Goal: Task Accomplishment & Management: Complete application form

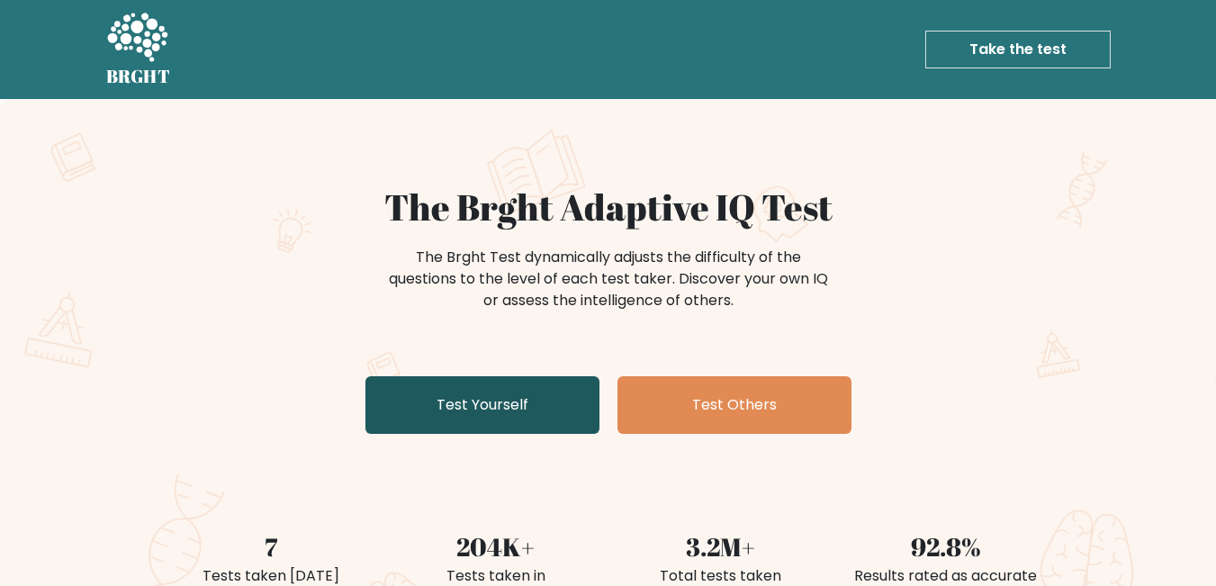
click at [531, 409] on link "Test Yourself" at bounding box center [483, 405] width 234 height 58
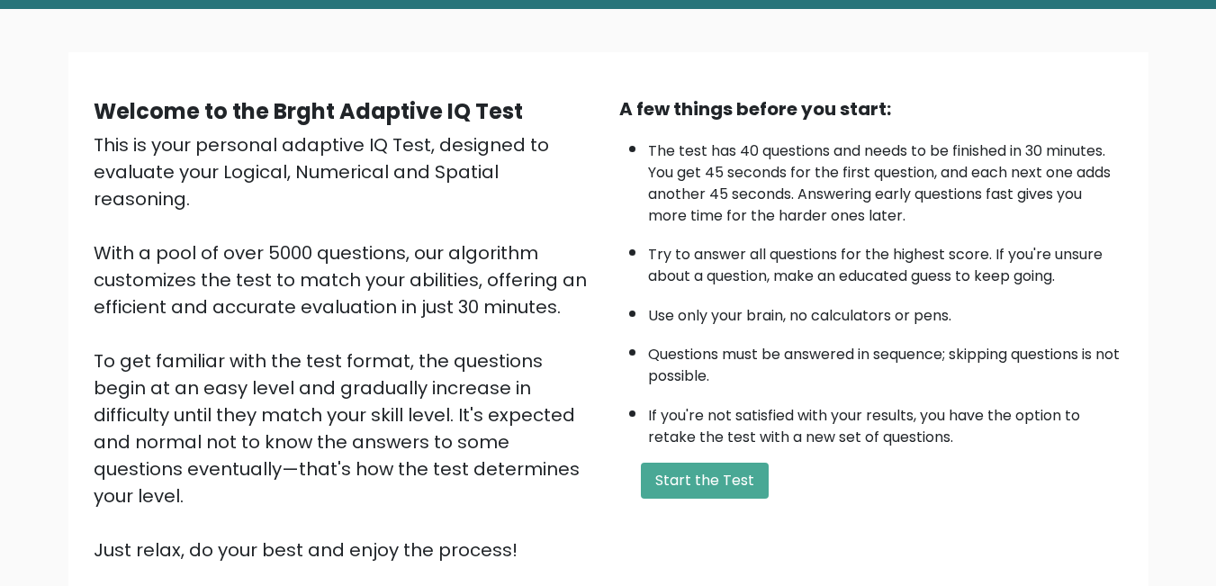
scroll to position [239, 0]
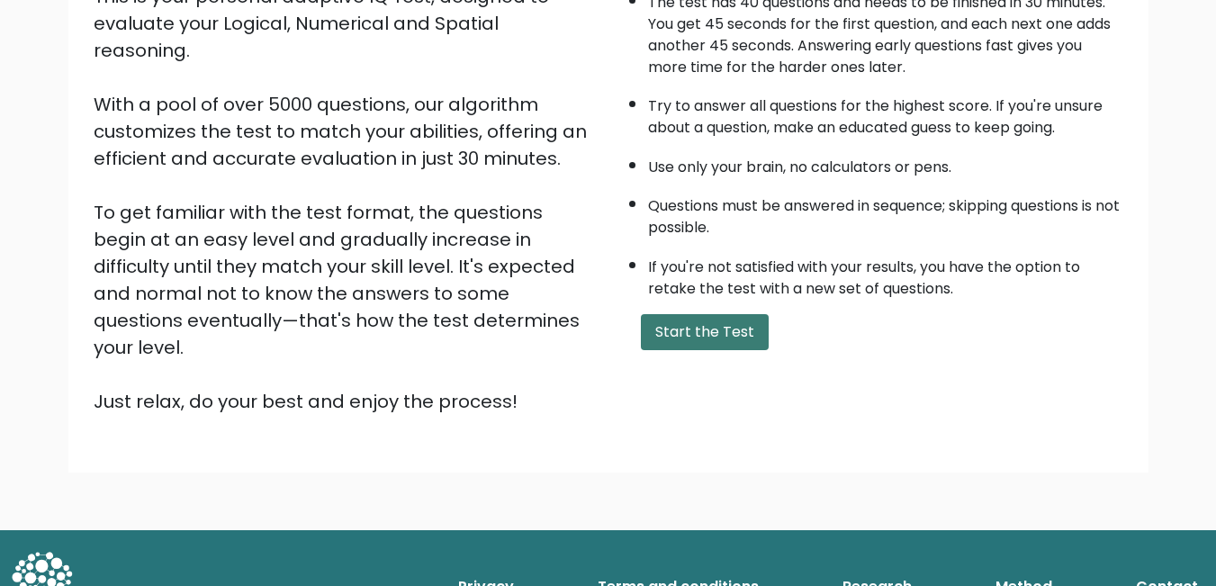
click at [689, 342] on button "Start the Test" at bounding box center [705, 332] width 128 height 36
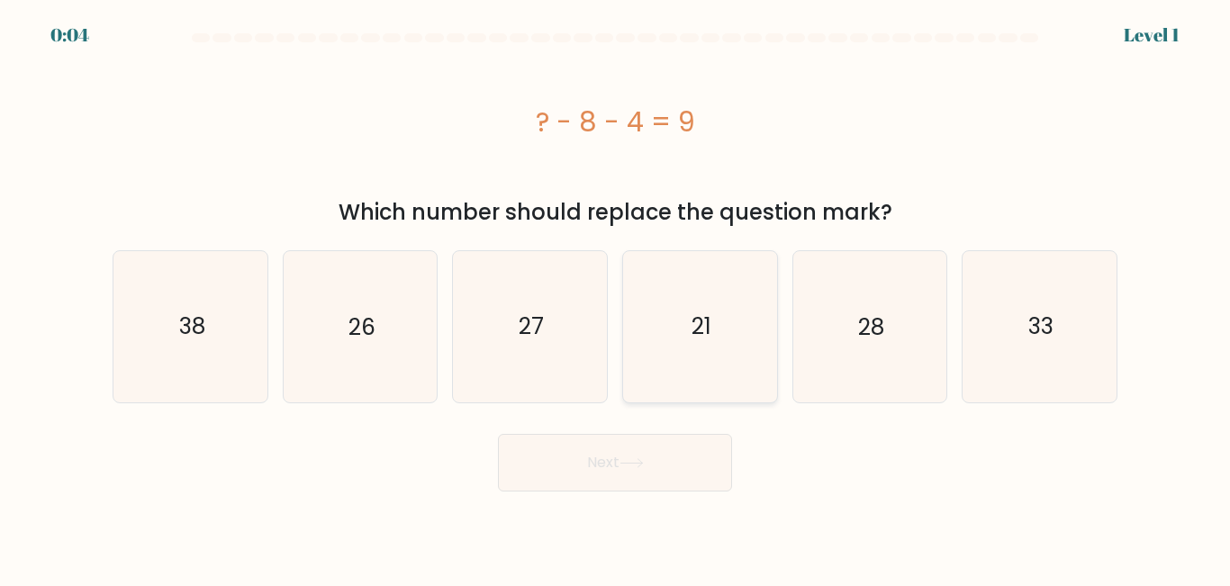
click at [687, 329] on icon "21" at bounding box center [700, 326] width 150 height 150
click at [616, 298] on input "d. 21" at bounding box center [615, 295] width 1 height 5
radio input "true"
click at [609, 434] on button "Next" at bounding box center [615, 463] width 234 height 58
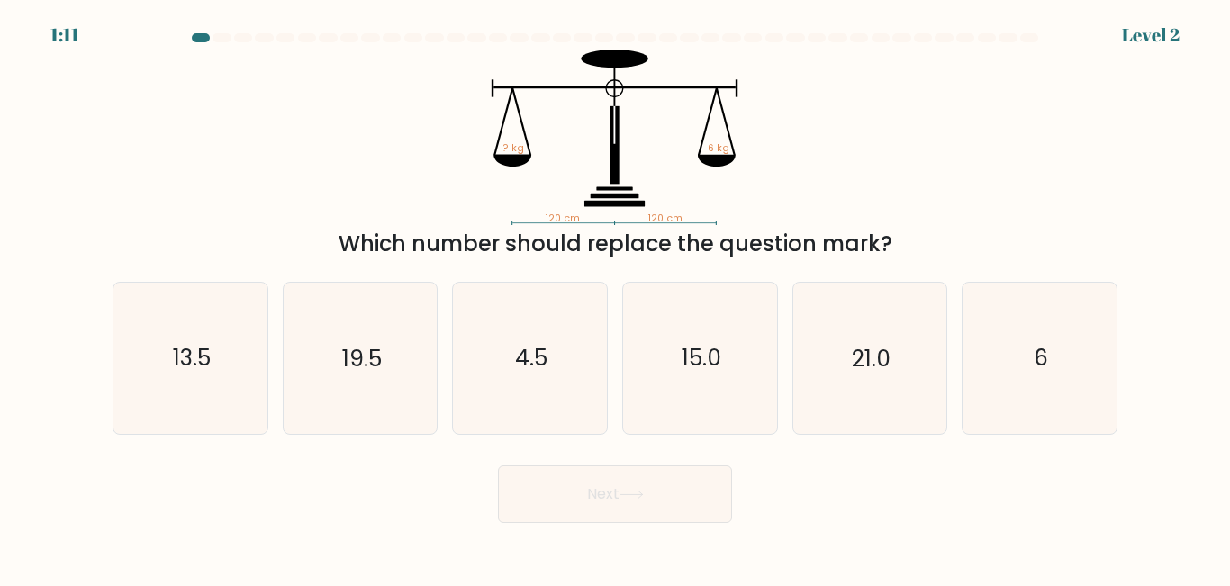
click at [953, 331] on div "e. 21.0" at bounding box center [870, 358] width 170 height 152
click at [1000, 352] on icon "6" at bounding box center [1039, 358] width 150 height 150
click at [616, 298] on input "f. 6" at bounding box center [615, 295] width 1 height 5
radio input "true"
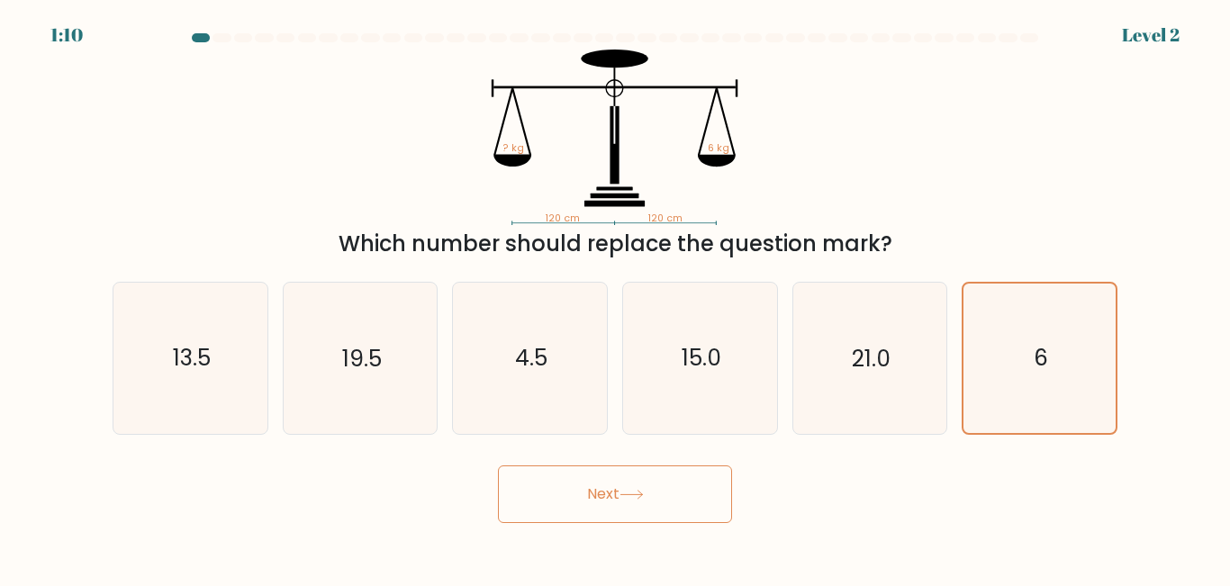
click at [689, 502] on button "Next" at bounding box center [615, 494] width 234 height 58
click at [597, 507] on button "Next" at bounding box center [615, 494] width 234 height 58
click at [610, 494] on button "Next" at bounding box center [615, 494] width 234 height 58
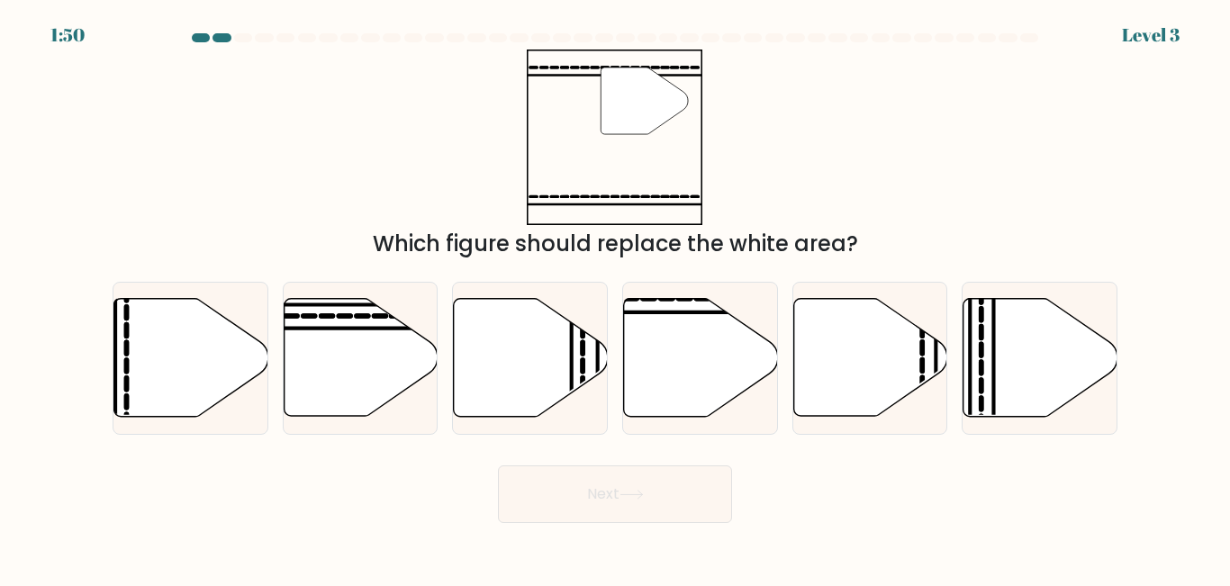
click at [209, 37] on div at bounding box center [201, 37] width 18 height 9
click at [229, 38] on div at bounding box center [221, 37] width 18 height 9
click at [154, 35] on div at bounding box center [615, 41] width 1026 height 16
click at [668, 337] on icon at bounding box center [701, 358] width 154 height 118
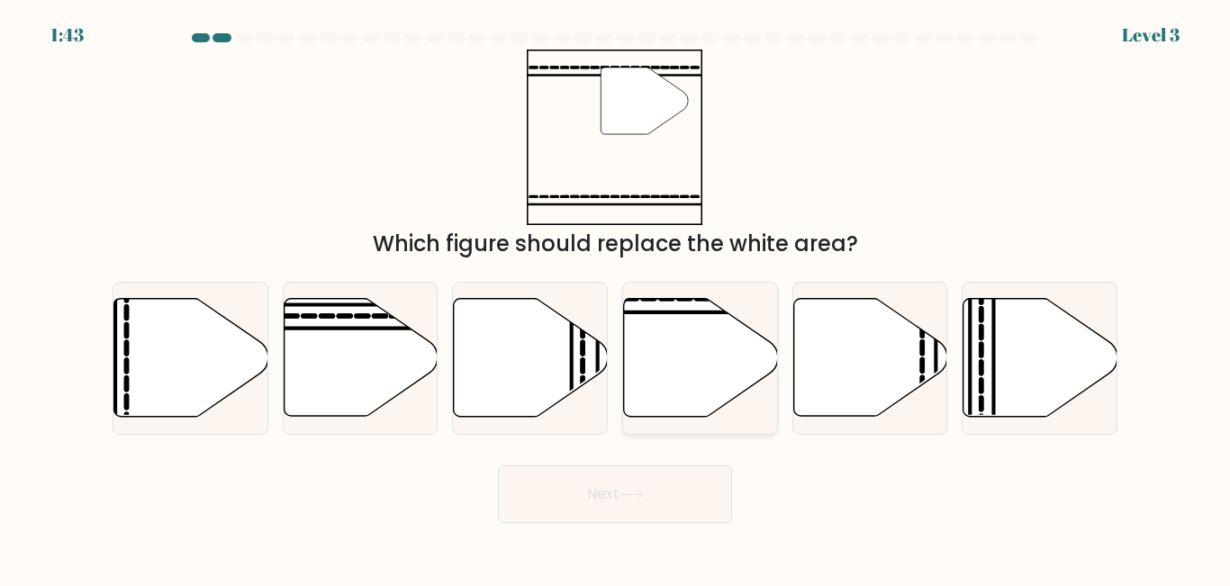
click at [616, 298] on input "d." at bounding box center [615, 295] width 1 height 5
radio input "true"
click at [668, 495] on button "Next" at bounding box center [615, 494] width 234 height 58
click at [620, 492] on button "Next" at bounding box center [615, 494] width 234 height 58
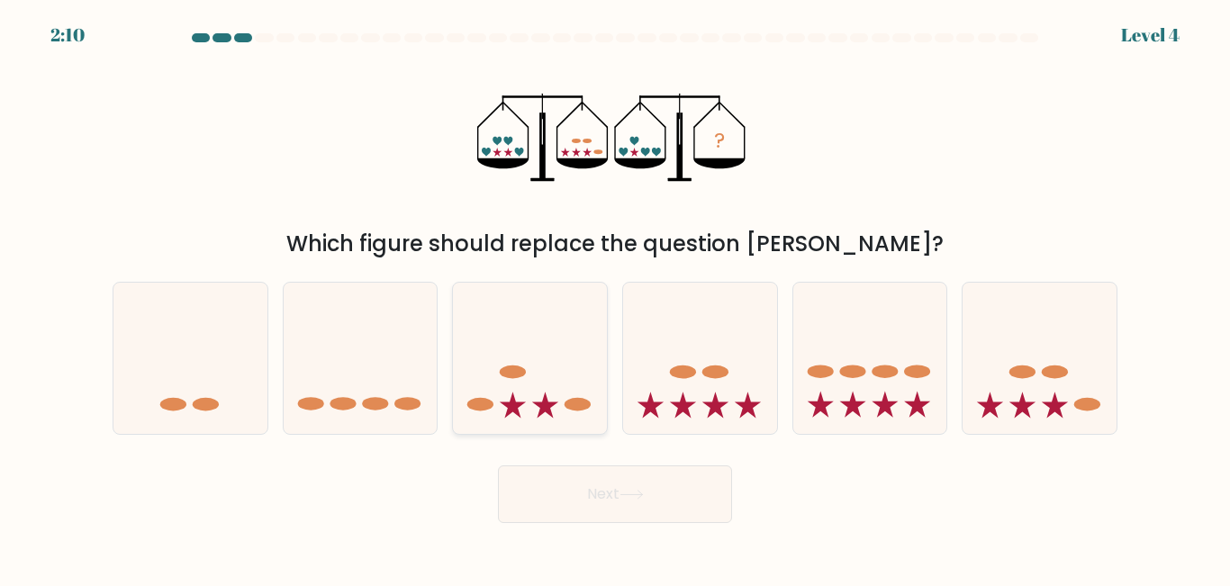
click at [546, 389] on icon at bounding box center [530, 357] width 154 height 127
click at [615, 298] on input "c." at bounding box center [615, 295] width 1 height 5
radio input "true"
click at [608, 504] on button "Next" at bounding box center [615, 494] width 234 height 58
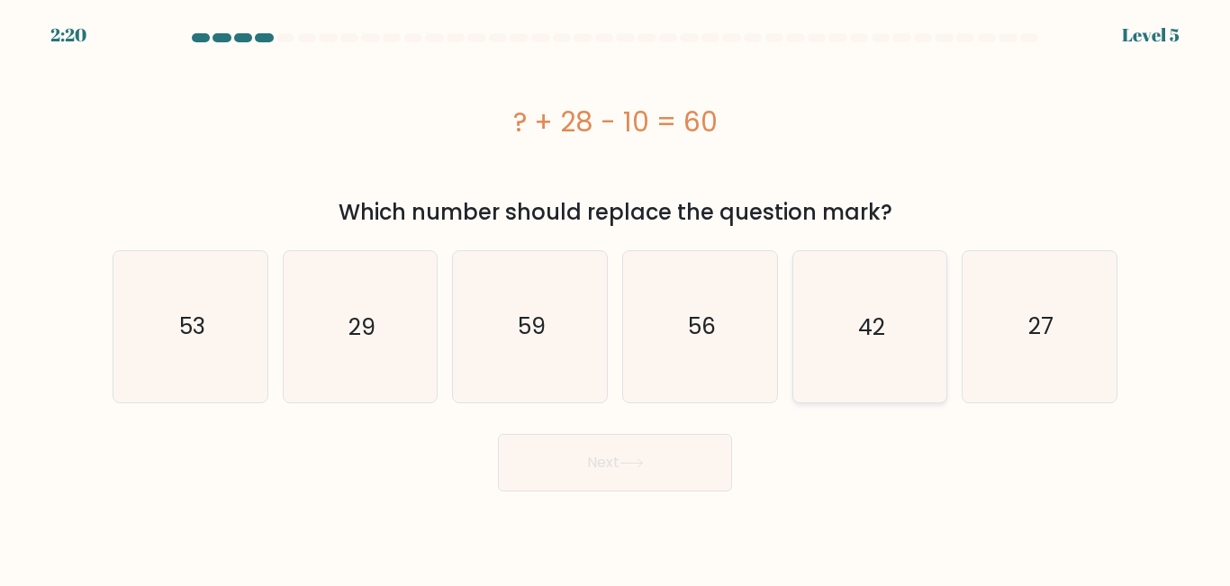
click at [844, 309] on icon "42" at bounding box center [869, 326] width 150 height 150
click at [616, 298] on input "e. 42" at bounding box center [615, 295] width 1 height 5
radio input "true"
click at [664, 474] on button "Next" at bounding box center [615, 463] width 234 height 58
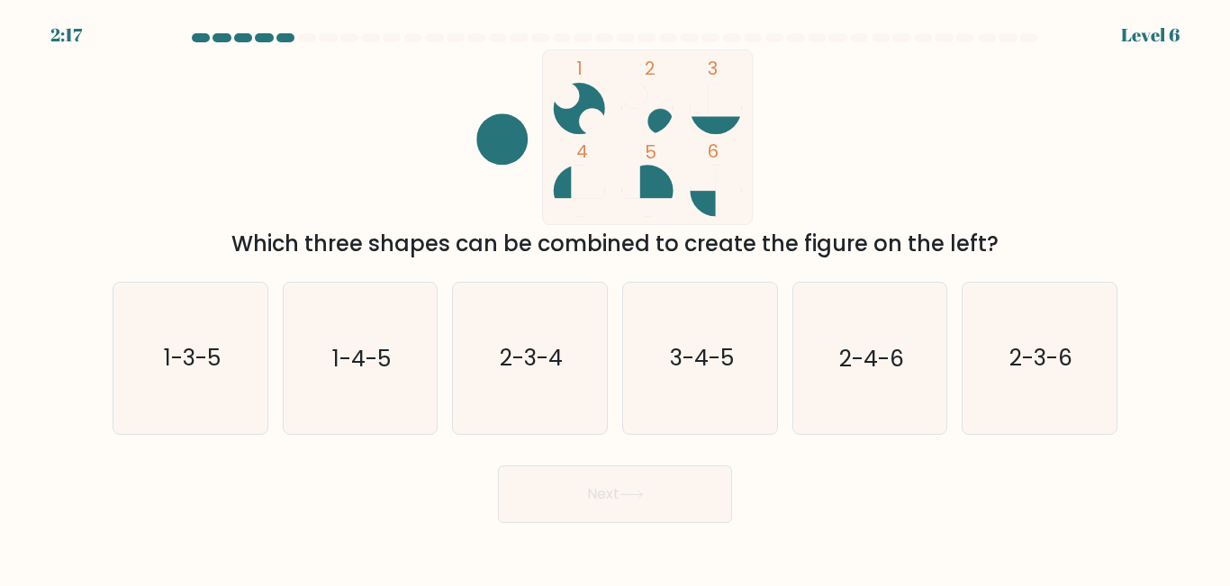
click at [605, 455] on form at bounding box center [615, 278] width 1230 height 490
click at [690, 376] on icon "3-4-5" at bounding box center [700, 358] width 150 height 150
click at [616, 298] on input "d. 3-4-5" at bounding box center [615, 295] width 1 height 5
radio input "true"
click at [625, 504] on button "Next" at bounding box center [615, 494] width 234 height 58
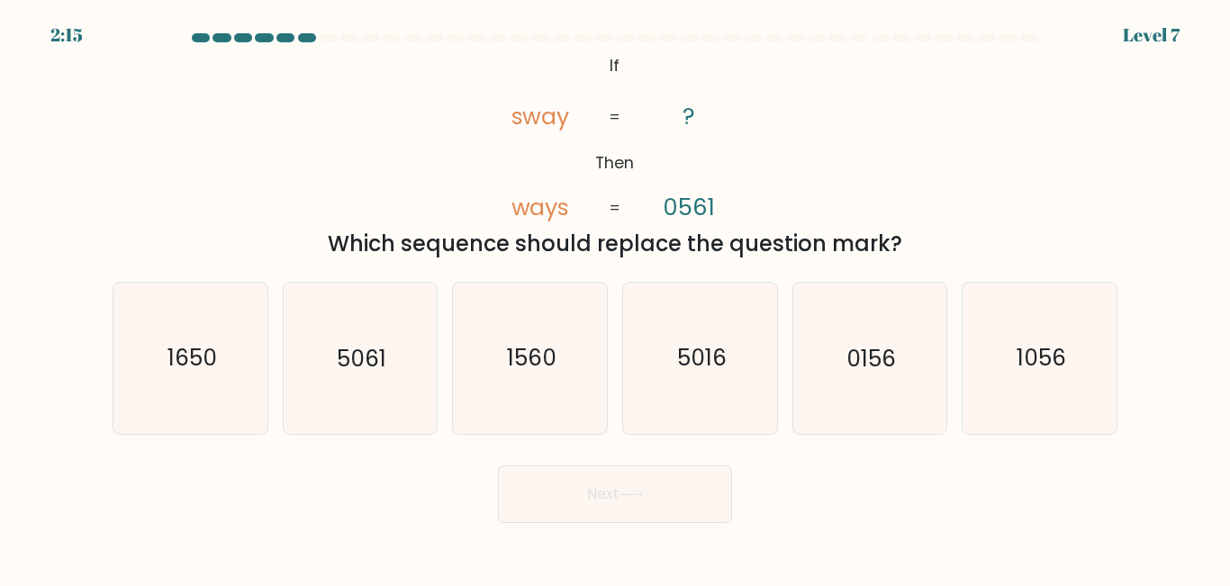
click at [637, 492] on icon at bounding box center [631, 495] width 24 height 10
click at [393, 465] on div "Next" at bounding box center [615, 489] width 1026 height 67
click at [1014, 356] on icon "1056" at bounding box center [1039, 358] width 150 height 150
click at [616, 298] on input "f. 1056" at bounding box center [615, 295] width 1 height 5
radio input "true"
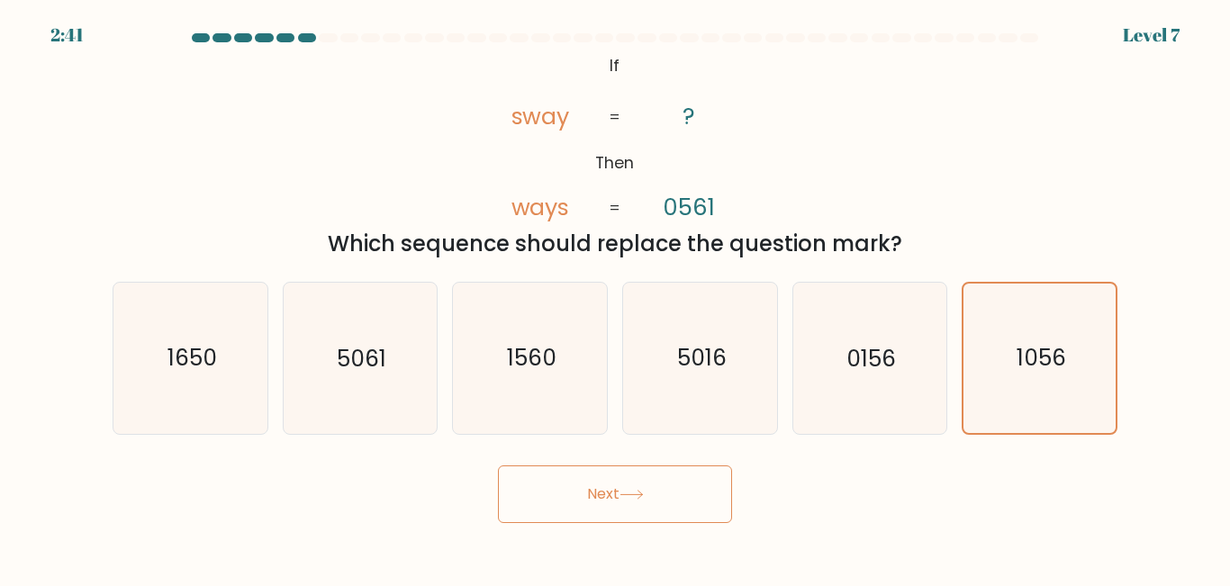
click at [688, 501] on button "Next" at bounding box center [615, 494] width 234 height 58
click at [674, 488] on button "Next" at bounding box center [615, 494] width 234 height 58
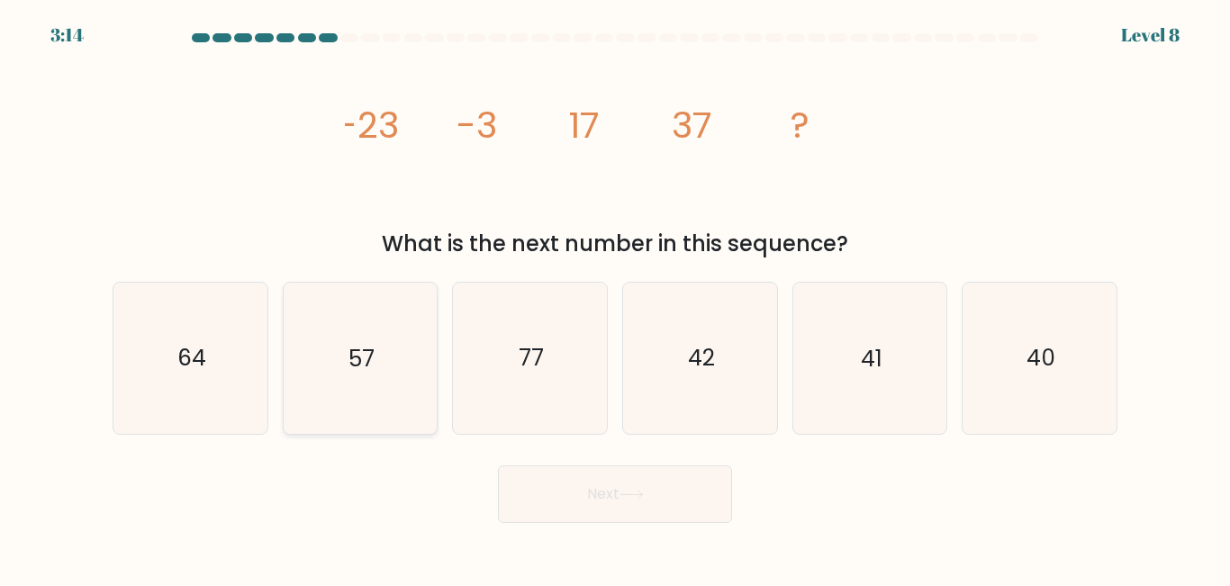
click at [399, 354] on icon "57" at bounding box center [359, 358] width 150 height 150
click at [615, 298] on input "b. 57" at bounding box center [615, 295] width 1 height 5
radio input "true"
click at [618, 502] on button "Next" at bounding box center [615, 494] width 234 height 58
click at [617, 501] on button "Next" at bounding box center [615, 494] width 234 height 58
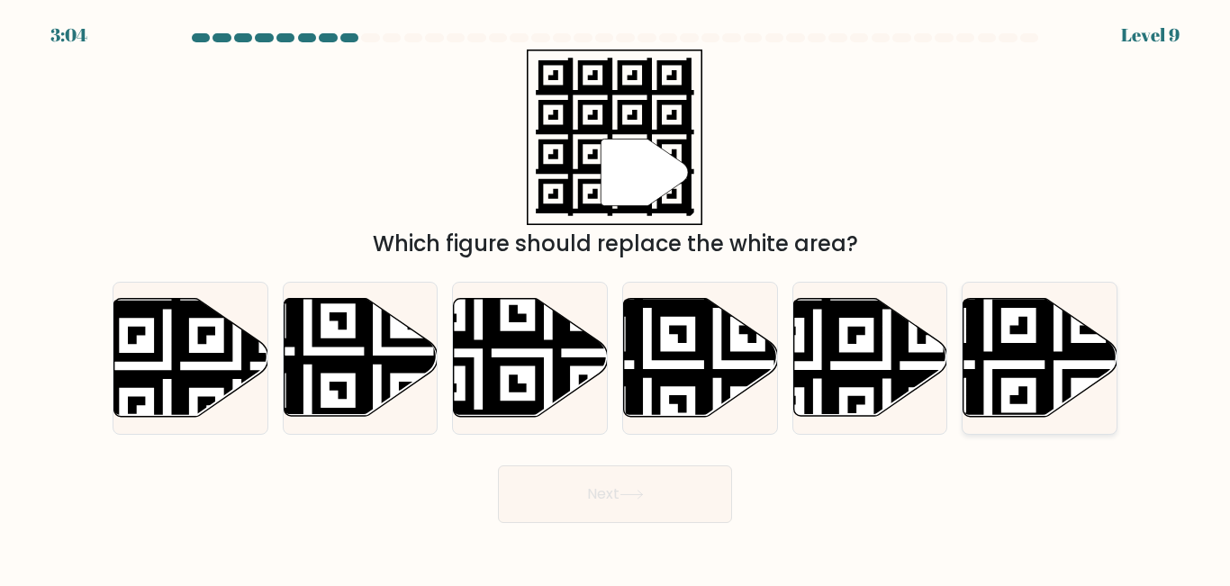
click at [1012, 377] on icon at bounding box center [988, 295] width 279 height 279
click at [616, 298] on input "f." at bounding box center [615, 295] width 1 height 5
radio input "true"
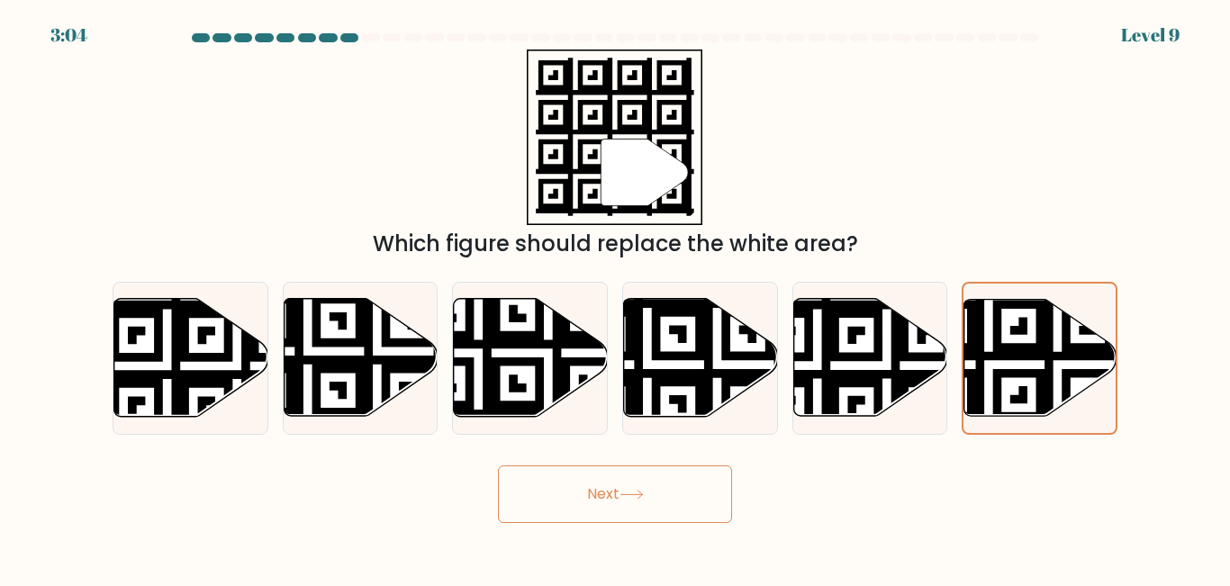
click at [675, 490] on button "Next" at bounding box center [615, 494] width 234 height 58
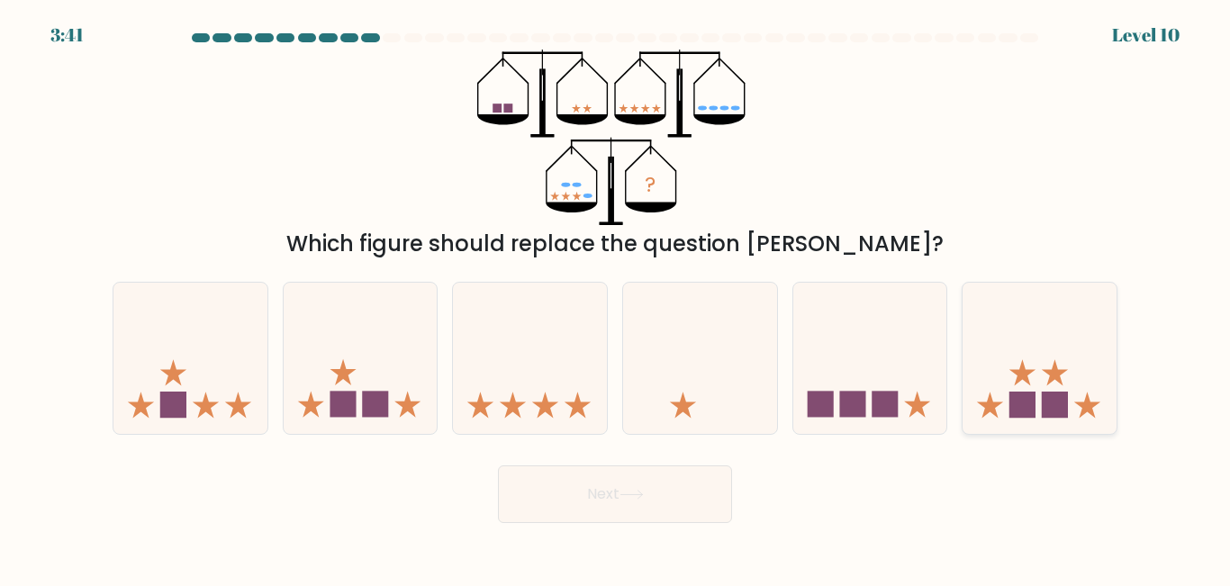
click at [1073, 387] on icon at bounding box center [1039, 357] width 154 height 127
click at [616, 298] on input "f." at bounding box center [615, 295] width 1 height 5
radio input "true"
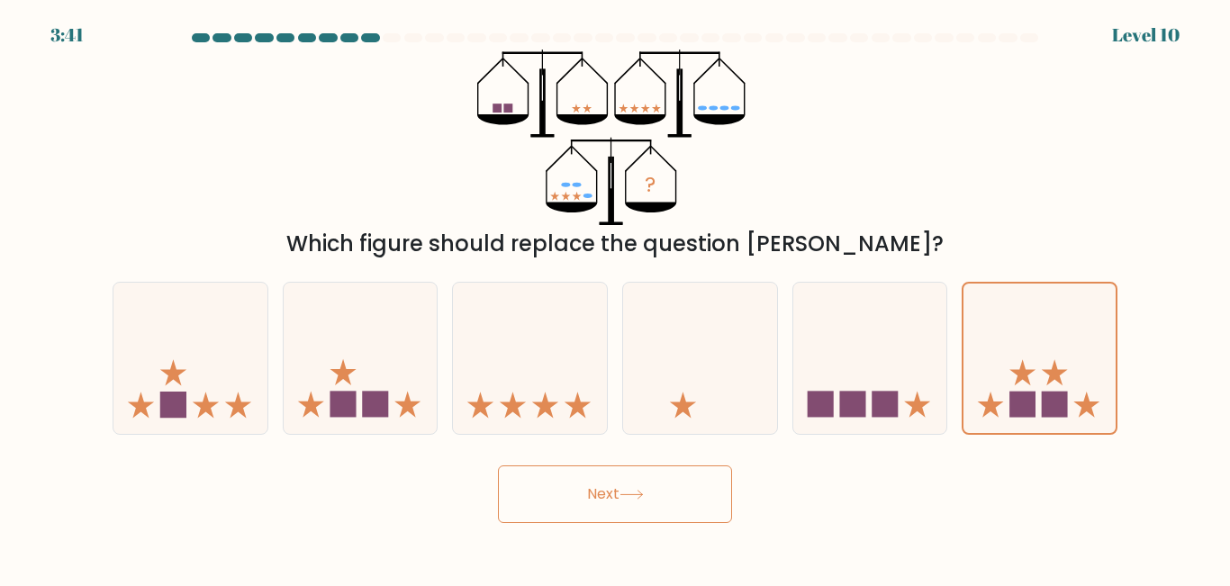
click at [662, 508] on button "Next" at bounding box center [615, 494] width 234 height 58
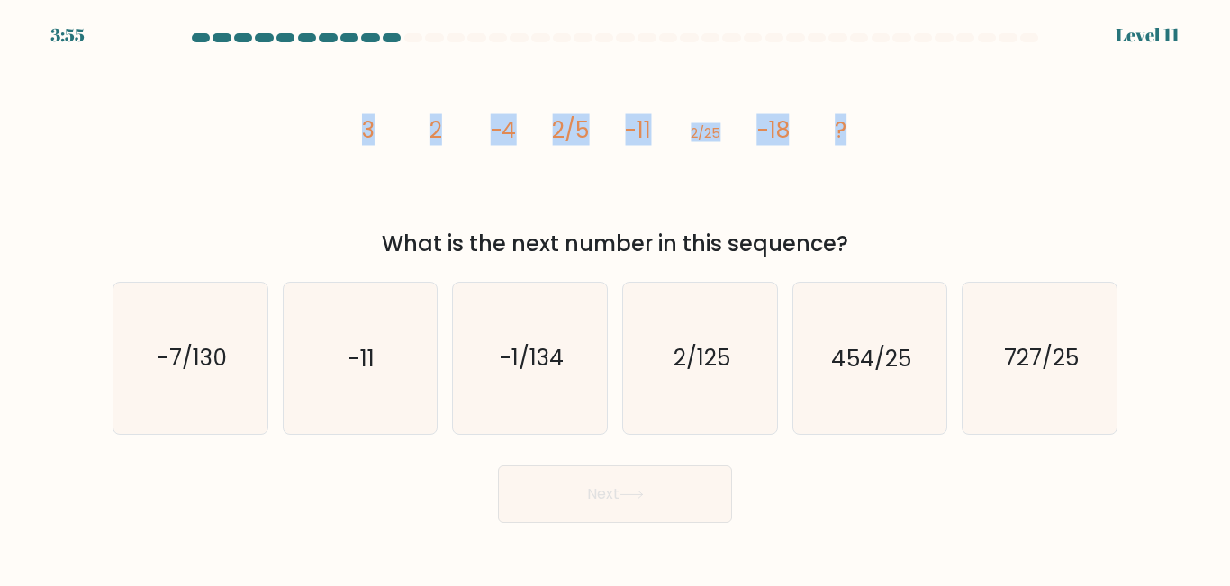
drag, startPoint x: 351, startPoint y: 125, endPoint x: 853, endPoint y: 137, distance: 502.5
click at [853, 137] on div "image/svg+xml 3 2 -4 2/5 -11 2/25 -18 ? What is the next number in this sequenc…" at bounding box center [615, 155] width 1026 height 211
drag, startPoint x: 293, startPoint y: 168, endPoint x: 328, endPoint y: 143, distance: 42.5
click at [293, 167] on div "image/svg+xml 3 2 -4 2/5 -11 2/25 -18 ? What is the next number in this sequenc…" at bounding box center [615, 155] width 1026 height 211
drag, startPoint x: 339, startPoint y: 122, endPoint x: 351, endPoint y: 123, distance: 12.7
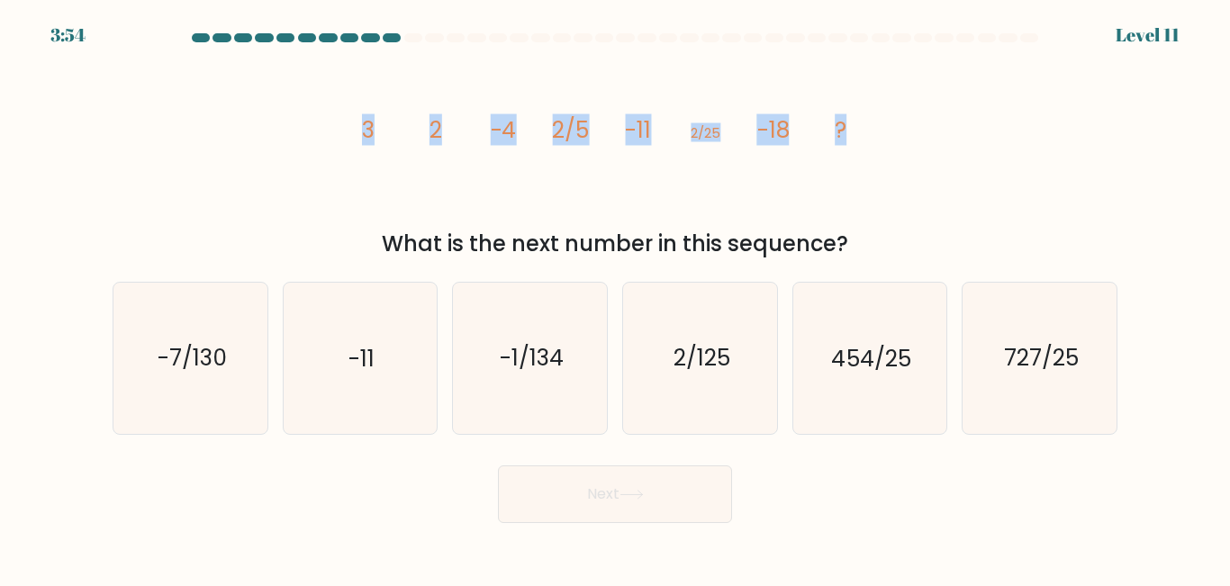
click at [340, 122] on div "image/svg+xml 3 2 -4 2/5 -11 2/25 -18 ? What is the next number in this sequenc…" at bounding box center [615, 155] width 1026 height 211
drag, startPoint x: 743, startPoint y: 244, endPoint x: 767, endPoint y: 248, distance: 24.7
click at [745, 244] on div "What is the next number in this sequence?" at bounding box center [614, 244] width 983 height 32
drag, startPoint x: 880, startPoint y: 250, endPoint x: 314, endPoint y: 108, distance: 583.0
click at [309, 108] on div "image/svg+xml 3 2 -4 2/5 -11 2/25 -18 ? What is the next number in this sequenc…" at bounding box center [615, 155] width 1026 height 211
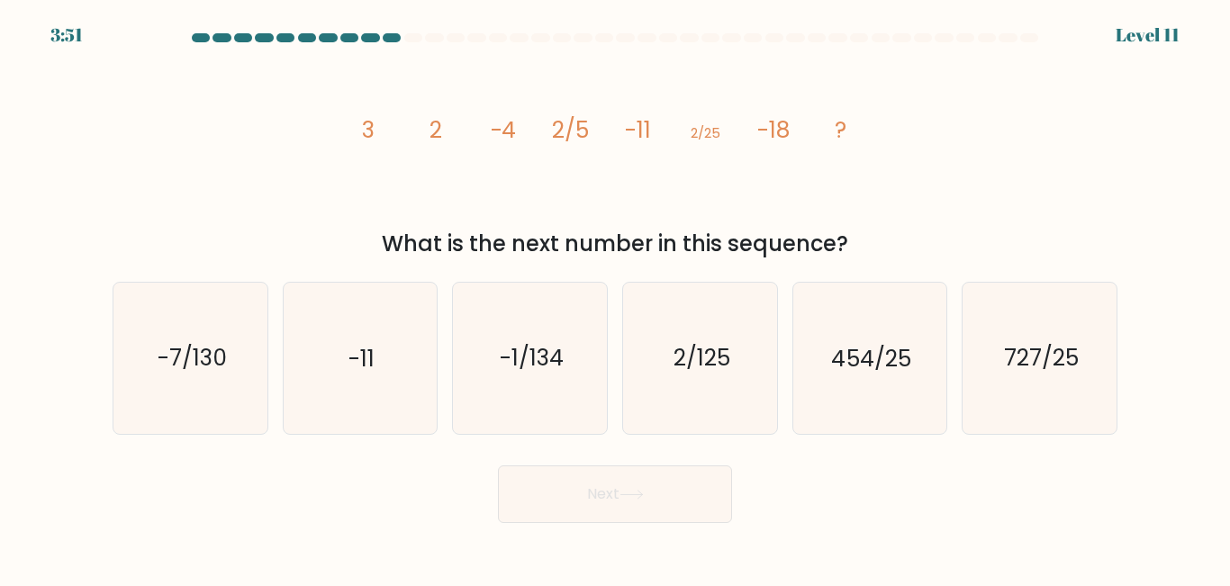
drag, startPoint x: 338, startPoint y: 128, endPoint x: 357, endPoint y: 130, distance: 19.9
click at [349, 130] on div "image/svg+xml 3 2 -4 2/5 -11 2/25 -18 ? What is the next number in this sequenc…" at bounding box center [615, 155] width 1026 height 211
drag, startPoint x: 357, startPoint y: 130, endPoint x: 853, endPoint y: 245, distance: 508.4
click at [853, 245] on div "image/svg+xml 3 2 -4 2/5 -11 2/25 -18 ? What is the next number in this sequenc…" at bounding box center [615, 155] width 1026 height 211
copy div "3 2 -4 2/5 -11 2/25 -18 ? What is the next number in this sequence?"
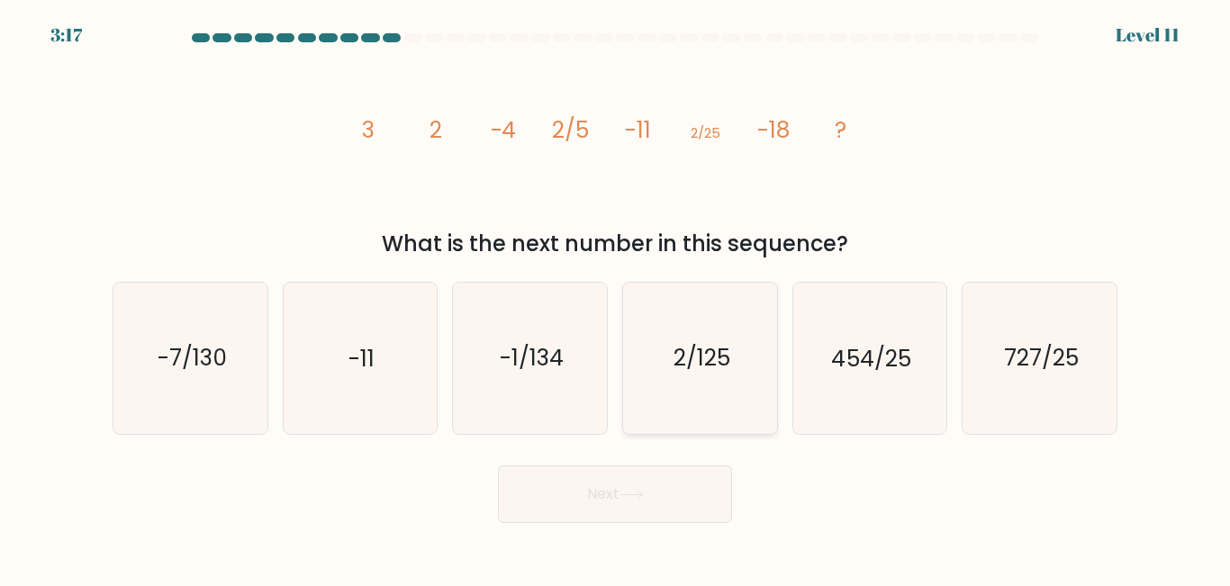
click at [663, 353] on icon "2/125" at bounding box center [700, 358] width 150 height 150
click at [616, 298] on input "d. 2/125" at bounding box center [615, 295] width 1 height 5
radio input "true"
click at [648, 520] on button "Next" at bounding box center [615, 494] width 234 height 58
click at [648, 504] on button "Next" at bounding box center [615, 494] width 234 height 58
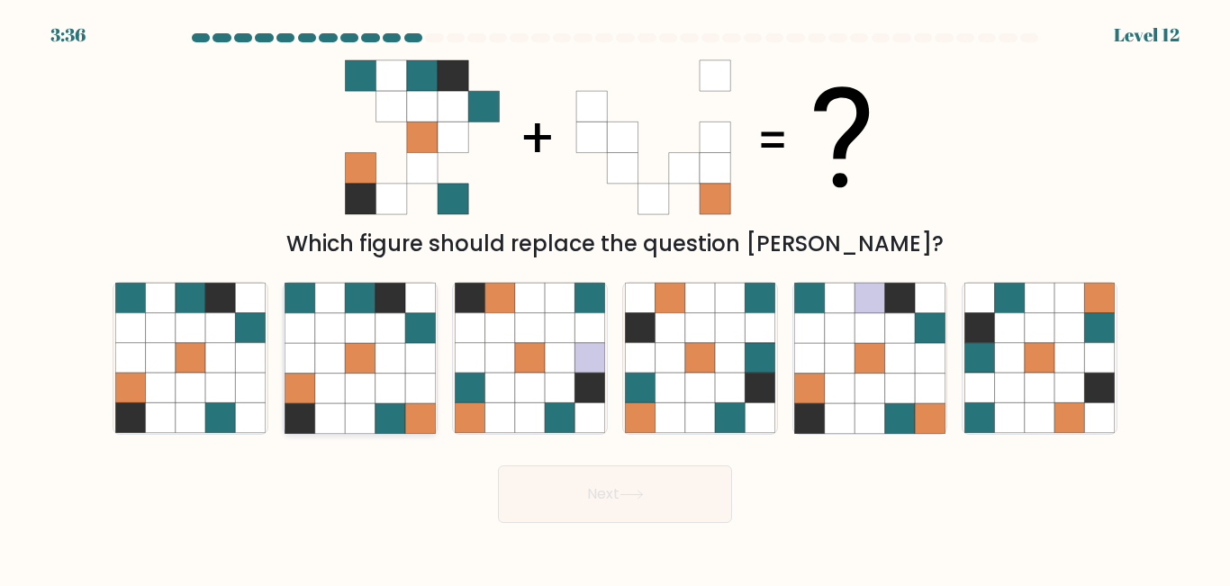
click at [388, 412] on icon at bounding box center [390, 418] width 30 height 30
click at [615, 298] on input "b." at bounding box center [615, 295] width 1 height 5
radio input "true"
click at [594, 498] on button "Next" at bounding box center [615, 494] width 234 height 58
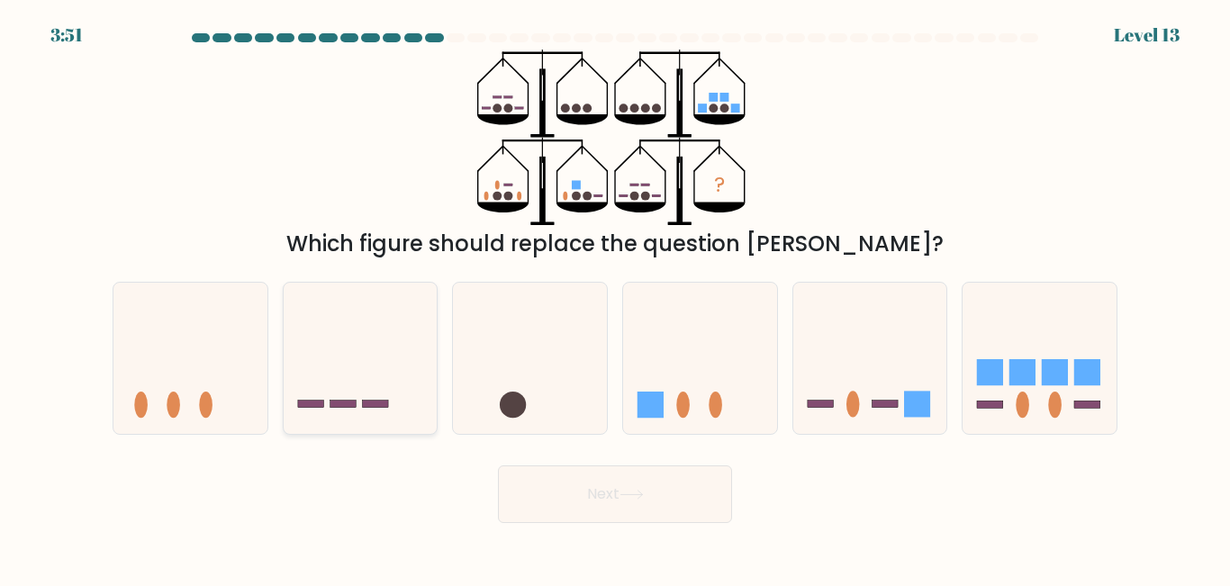
click at [375, 369] on icon at bounding box center [361, 357] width 154 height 127
click at [615, 298] on input "b." at bounding box center [615, 295] width 1 height 5
radio input "true"
click at [627, 476] on button "Next" at bounding box center [615, 494] width 234 height 58
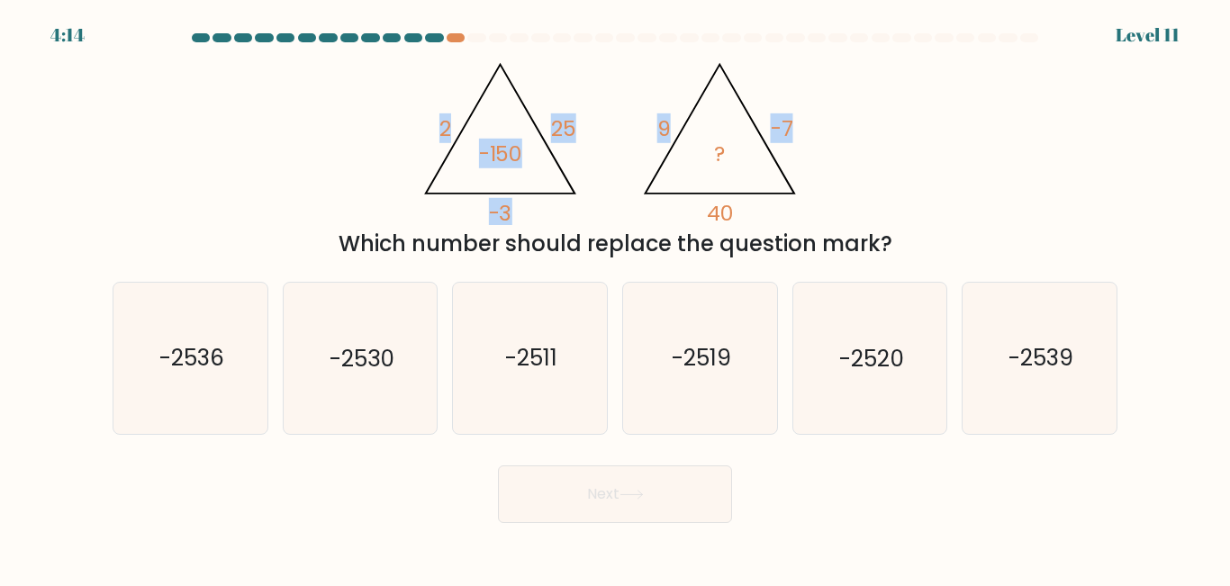
drag, startPoint x: 430, startPoint y: 131, endPoint x: 818, endPoint y: 193, distance: 393.0
click at [817, 194] on icon "@import url('https://fonts.googleapis.com/css?family=Abril+Fatface:400,100,100i…" at bounding box center [614, 138] width 404 height 176
click at [853, 178] on div "@import url('https://fonts.googleapis.com/css?family=Abril+Fatface:400,100,100i…" at bounding box center [615, 155] width 1026 height 211
click at [876, 365] on text "-2520" at bounding box center [871, 359] width 65 height 32
click at [616, 298] on input "e. -2520" at bounding box center [615, 295] width 1 height 5
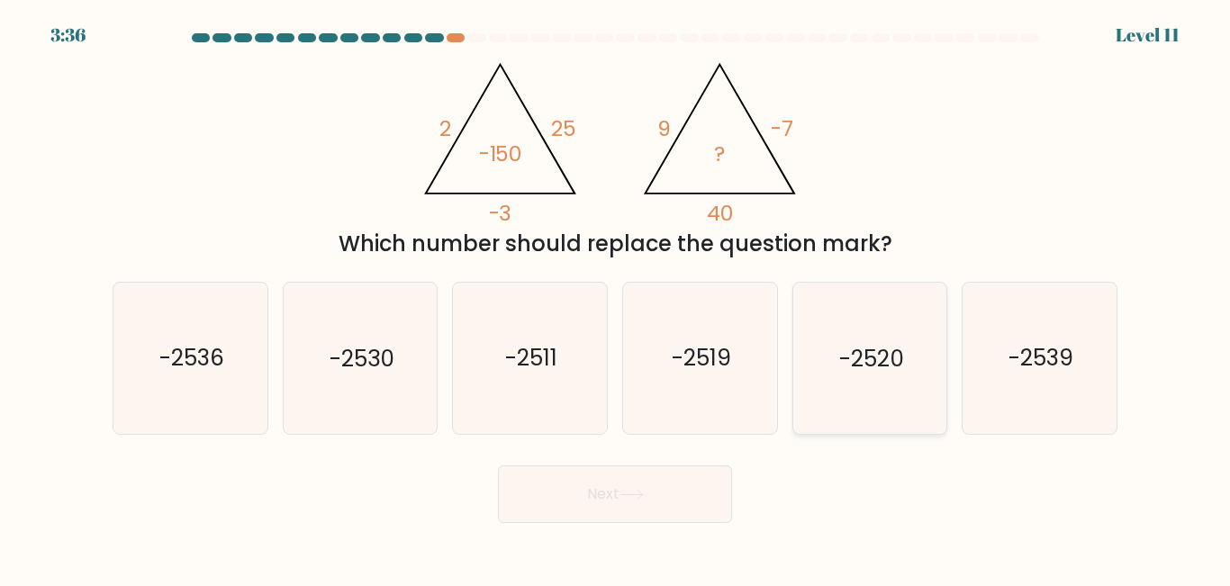
radio input "true"
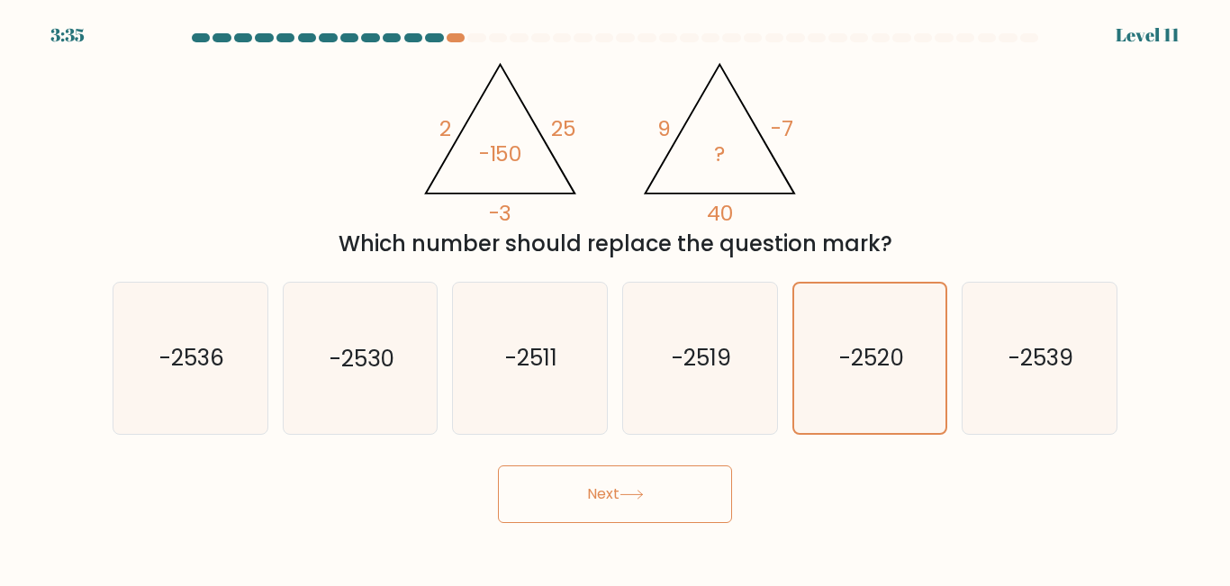
click at [642, 478] on button "Next" at bounding box center [615, 494] width 234 height 58
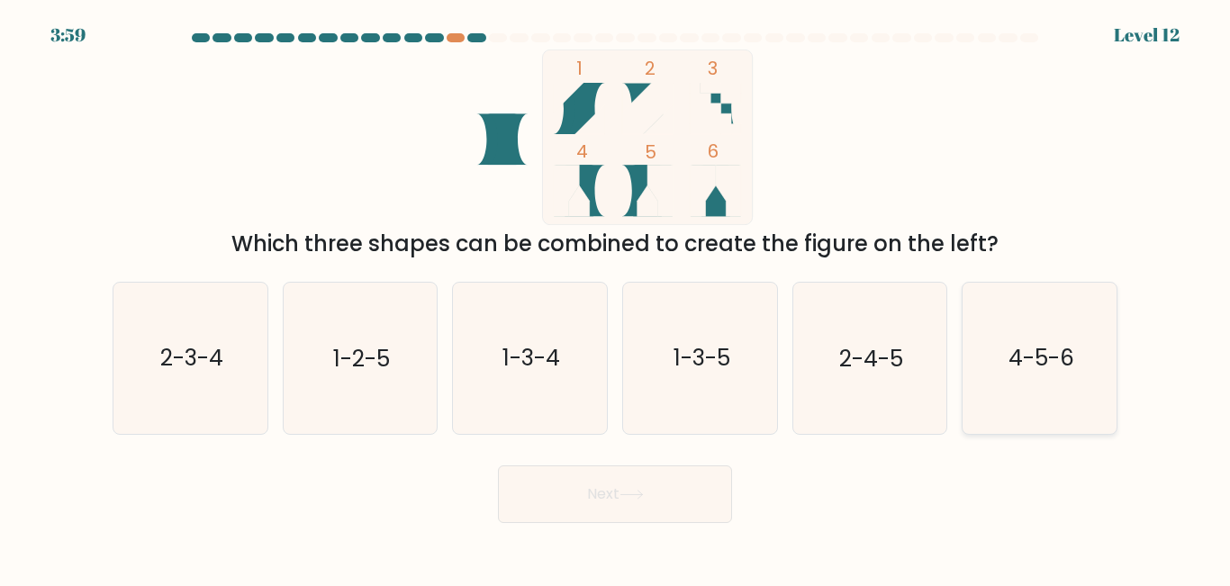
click at [1022, 366] on text "4-5-6" at bounding box center [1041, 359] width 66 height 32
click at [616, 298] on input "f. 4-5-6" at bounding box center [615, 295] width 1 height 5
radio input "true"
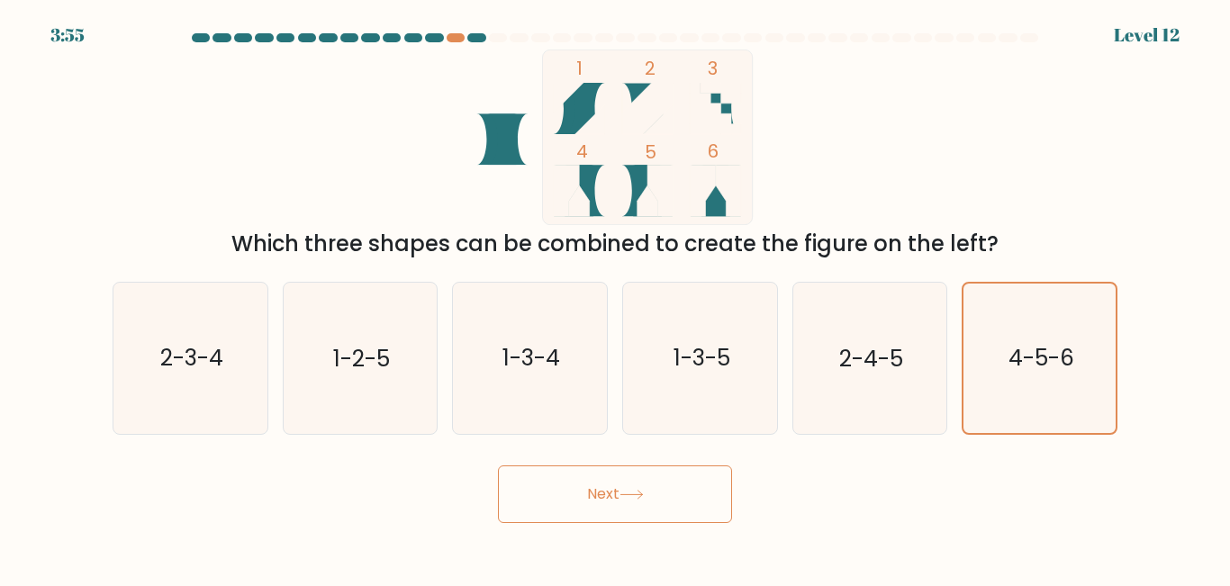
click at [569, 503] on button "Next" at bounding box center [615, 494] width 234 height 58
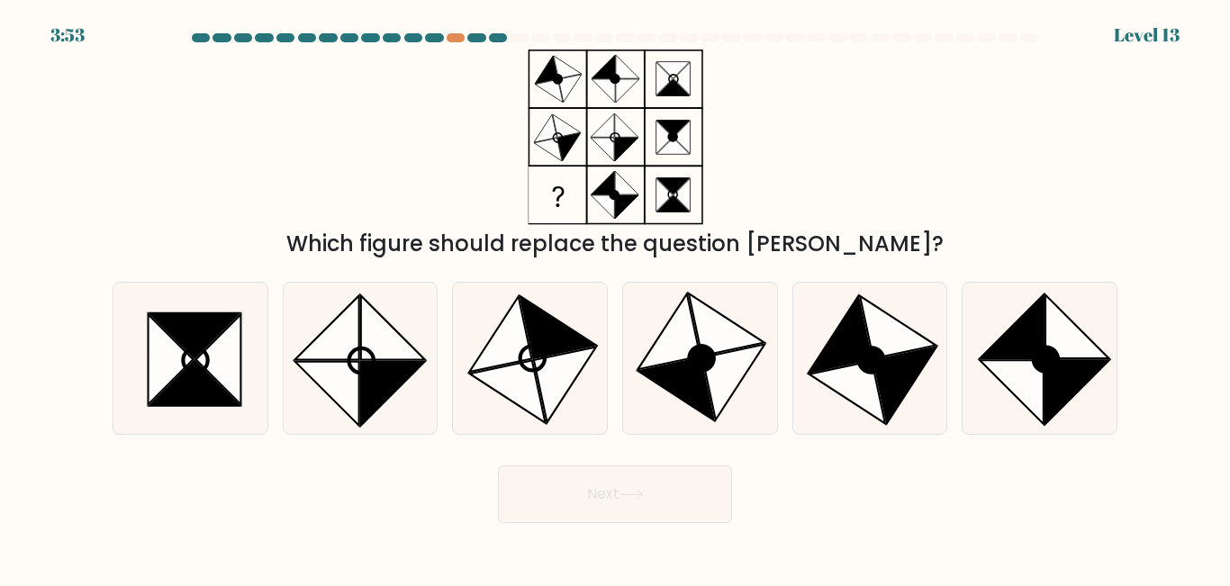
click at [591, 498] on button "Next" at bounding box center [615, 494] width 234 height 58
click at [454, 42] on div at bounding box center [615, 41] width 1026 height 16
click at [455, 37] on div at bounding box center [456, 37] width 18 height 9
click at [456, 37] on div at bounding box center [456, 37] width 18 height 9
click at [456, 40] on div at bounding box center [456, 37] width 18 height 9
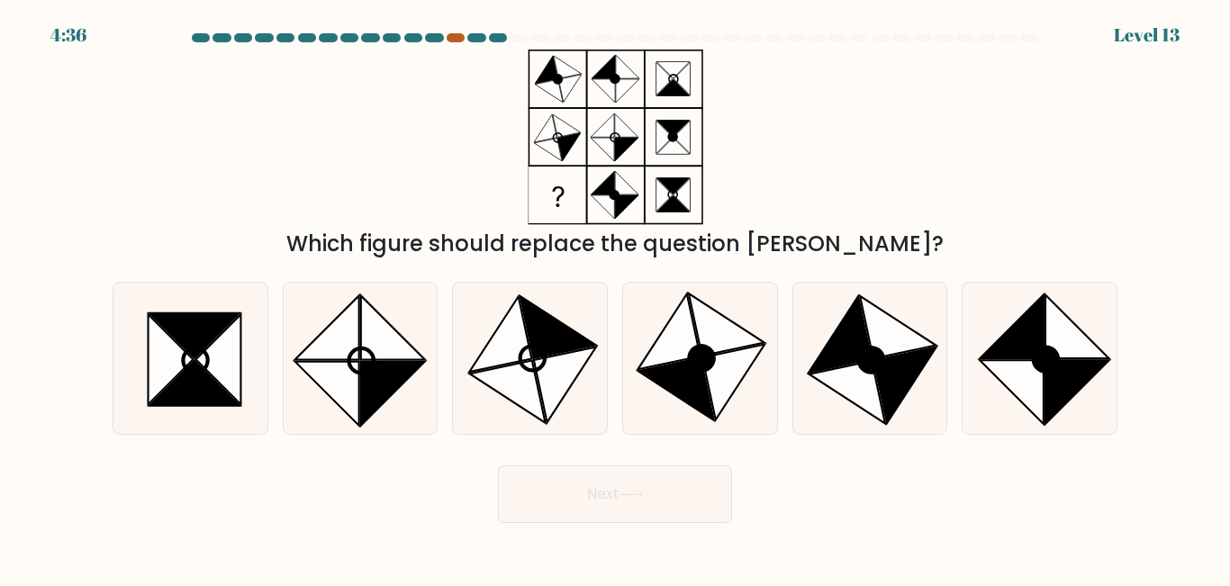
click at [456, 40] on div at bounding box center [456, 37] width 18 height 9
click at [1012, 356] on icon at bounding box center [1012, 327] width 64 height 64
click at [616, 298] on input "f." at bounding box center [615, 295] width 1 height 5
radio input "true"
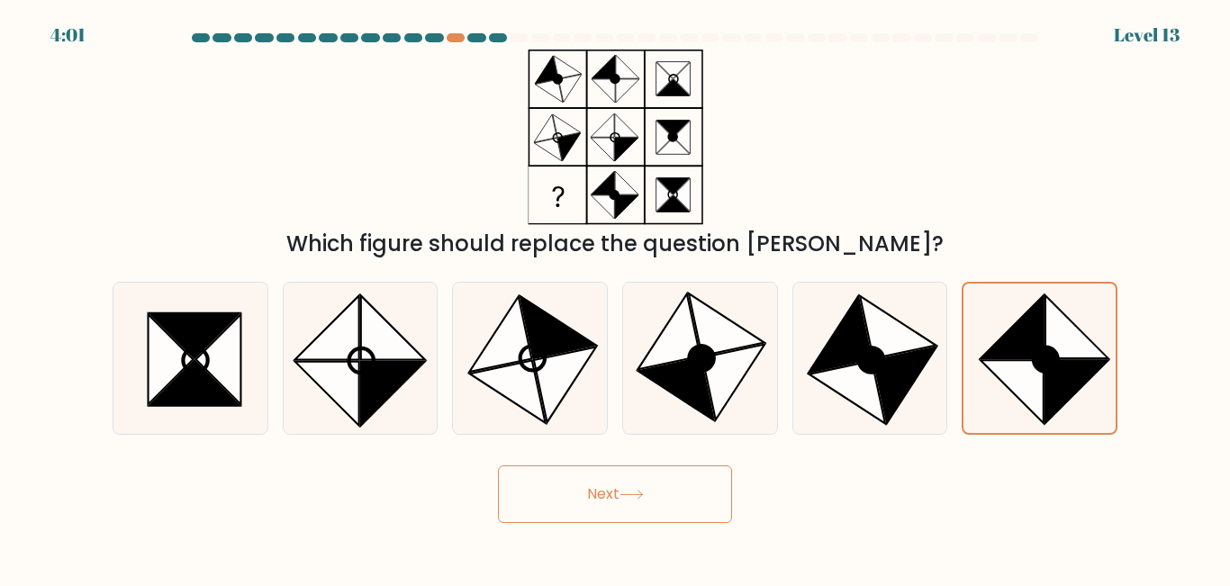
click at [638, 483] on button "Next" at bounding box center [615, 494] width 234 height 58
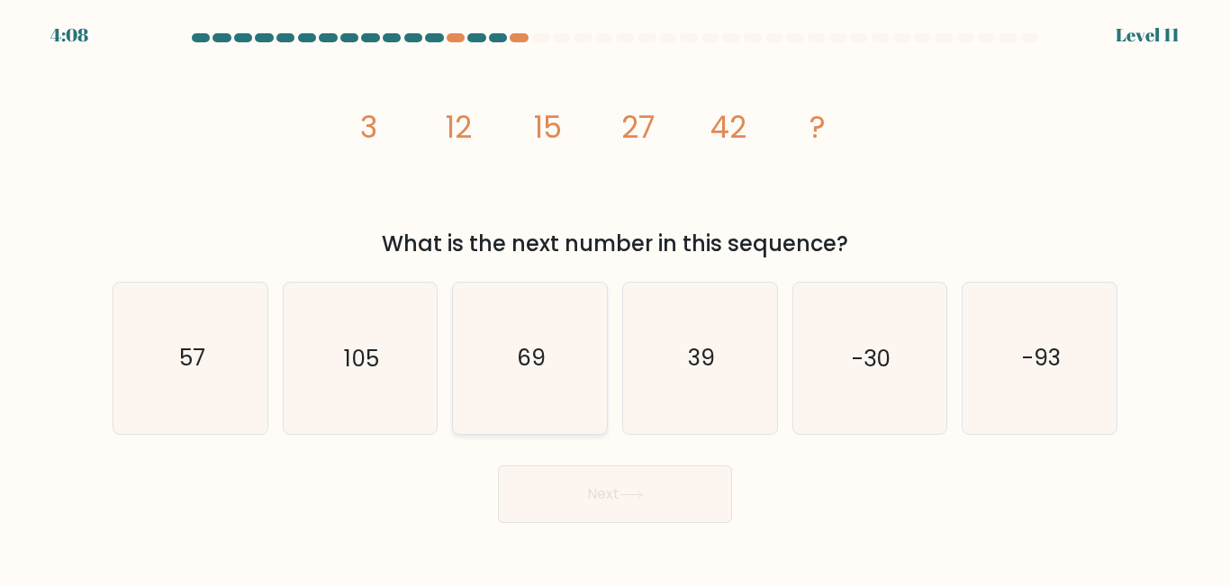
click at [563, 378] on icon "69" at bounding box center [530, 358] width 150 height 150
click at [615, 298] on input "c. 69" at bounding box center [615, 295] width 1 height 5
radio input "true"
click at [591, 520] on button "Next" at bounding box center [615, 494] width 234 height 58
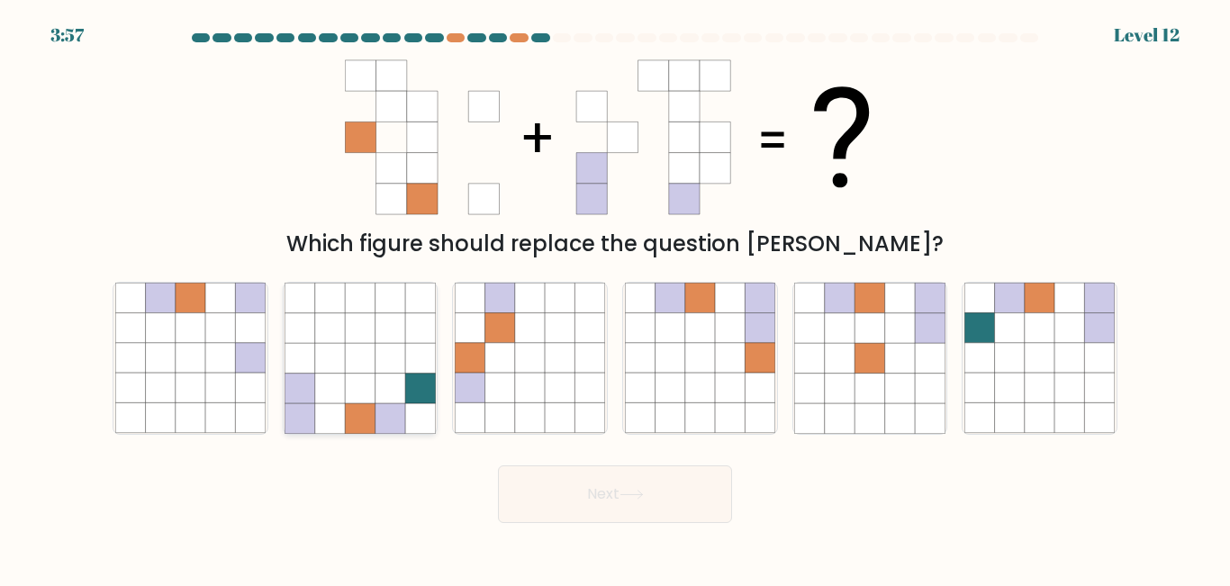
click at [385, 366] on icon at bounding box center [390, 359] width 30 height 30
click at [615, 298] on input "b." at bounding box center [615, 295] width 1 height 5
radio input "true"
click at [537, 337] on icon at bounding box center [530, 328] width 30 height 30
click at [615, 298] on input "c." at bounding box center [615, 295] width 1 height 5
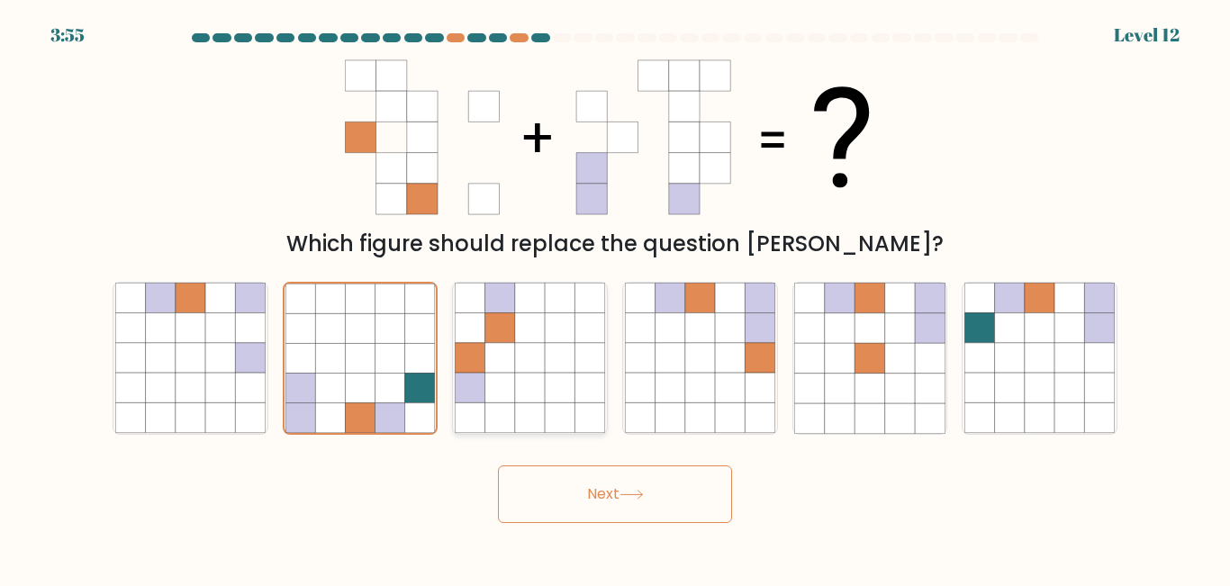
radio input "true"
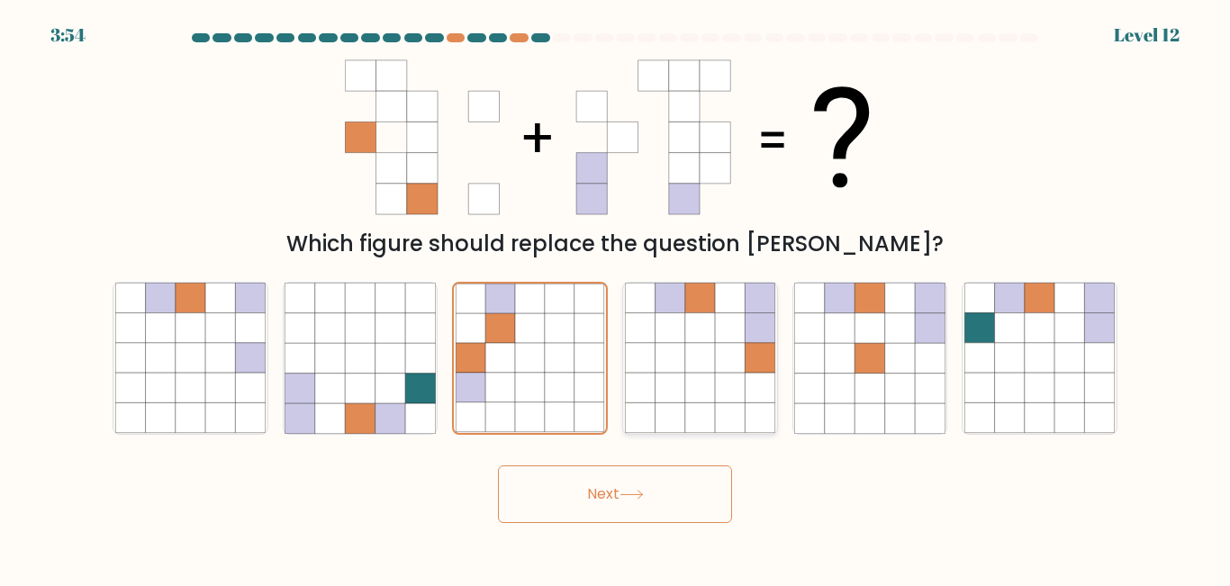
click at [746, 305] on icon at bounding box center [700, 358] width 150 height 150
click at [616, 298] on input "d." at bounding box center [615, 295] width 1 height 5
radio input "true"
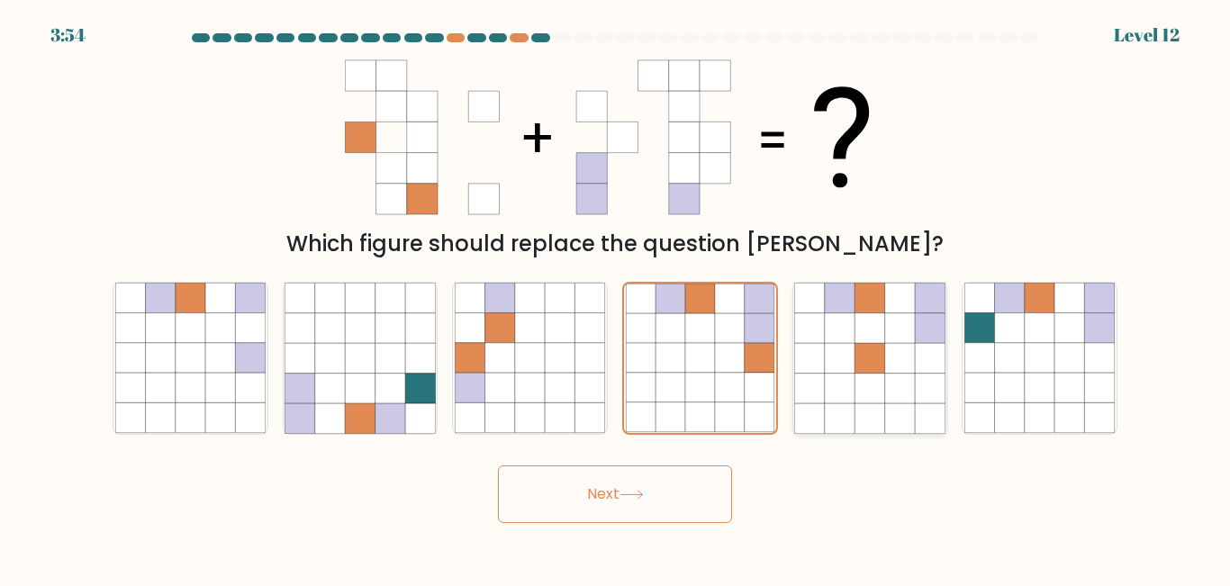
click at [877, 342] on icon at bounding box center [869, 328] width 30 height 30
click at [616, 298] on input "e." at bounding box center [615, 295] width 1 height 5
radio input "true"
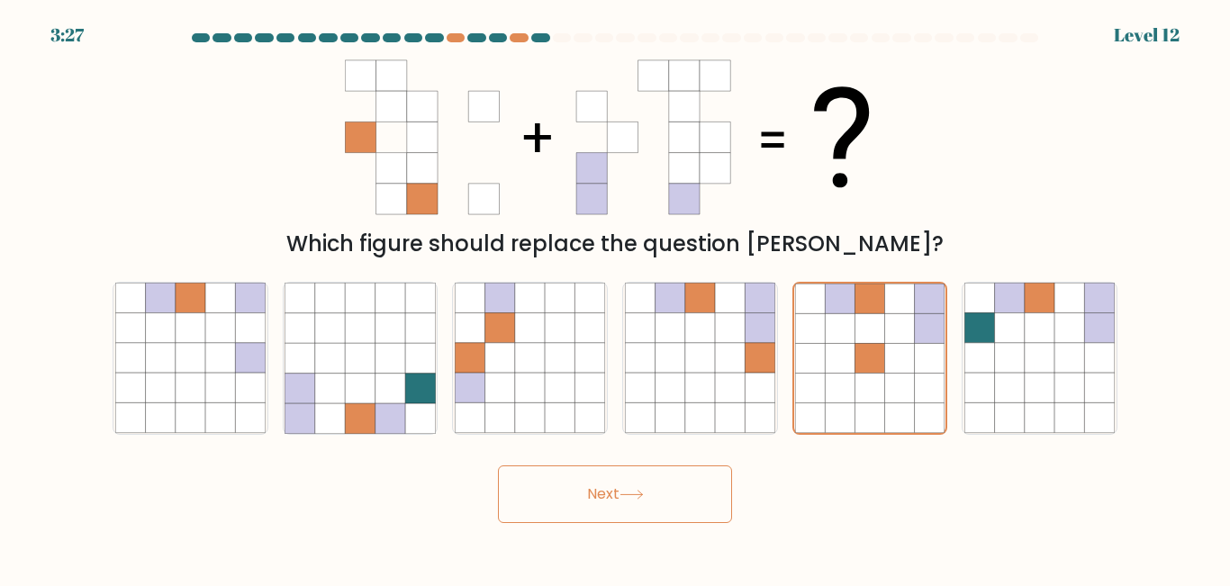
click at [945, 483] on div "Next" at bounding box center [615, 489] width 1026 height 67
click at [1004, 429] on icon at bounding box center [1010, 418] width 30 height 30
click at [616, 298] on input "f." at bounding box center [615, 295] width 1 height 5
radio input "true"
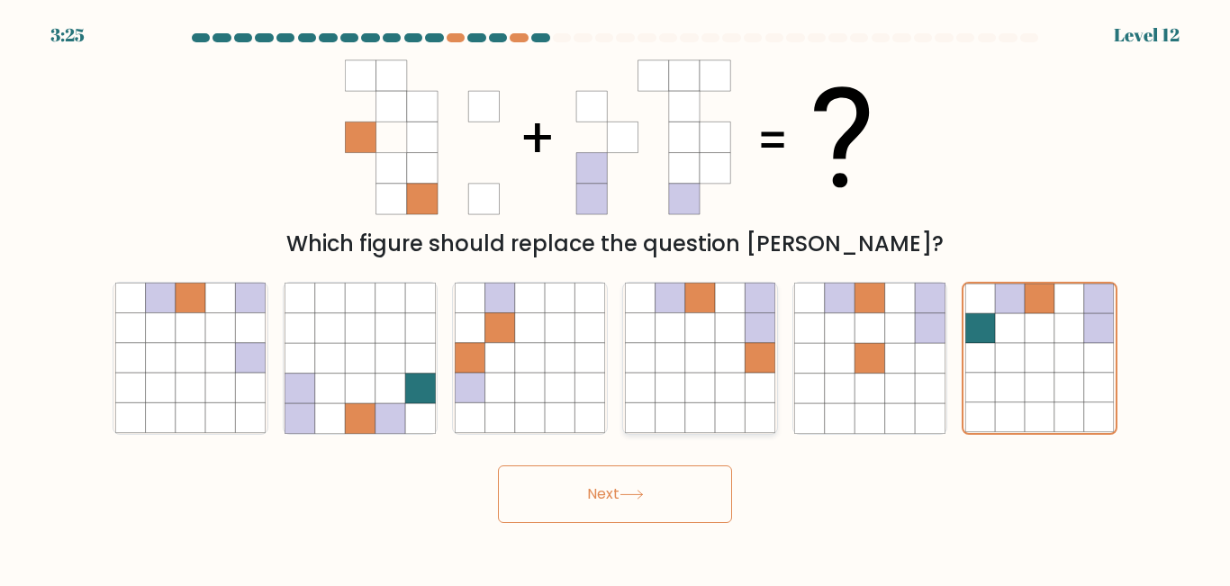
click at [689, 380] on icon at bounding box center [700, 389] width 30 height 30
click at [616, 298] on input "d." at bounding box center [615, 295] width 1 height 5
radio input "true"
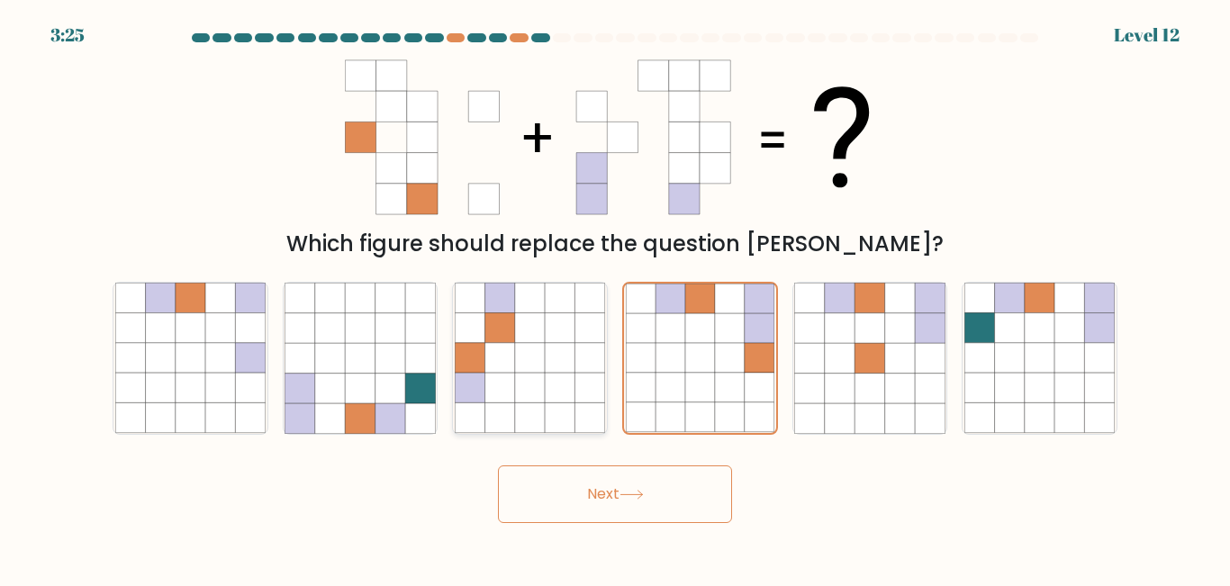
click at [484, 393] on icon at bounding box center [530, 358] width 150 height 150
click at [615, 298] on input "c." at bounding box center [615, 295] width 1 height 5
radio input "true"
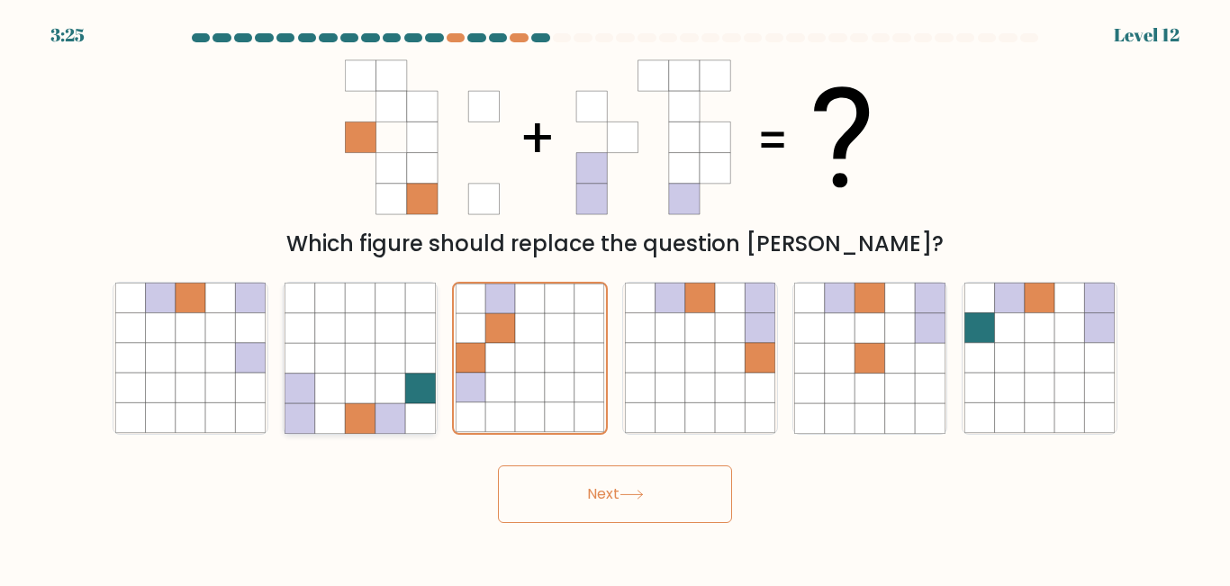
click at [385, 391] on icon at bounding box center [390, 389] width 30 height 30
click at [615, 298] on input "b." at bounding box center [615, 295] width 1 height 5
radio input "true"
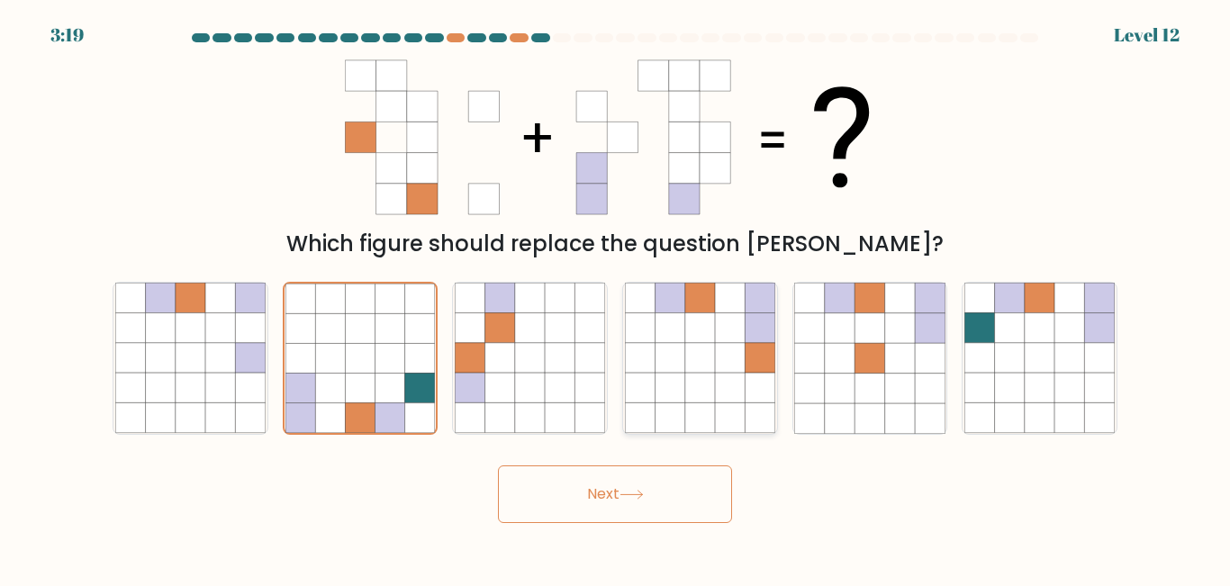
click at [656, 376] on icon at bounding box center [670, 389] width 30 height 30
click at [616, 298] on input "d." at bounding box center [615, 295] width 1 height 5
radio input "true"
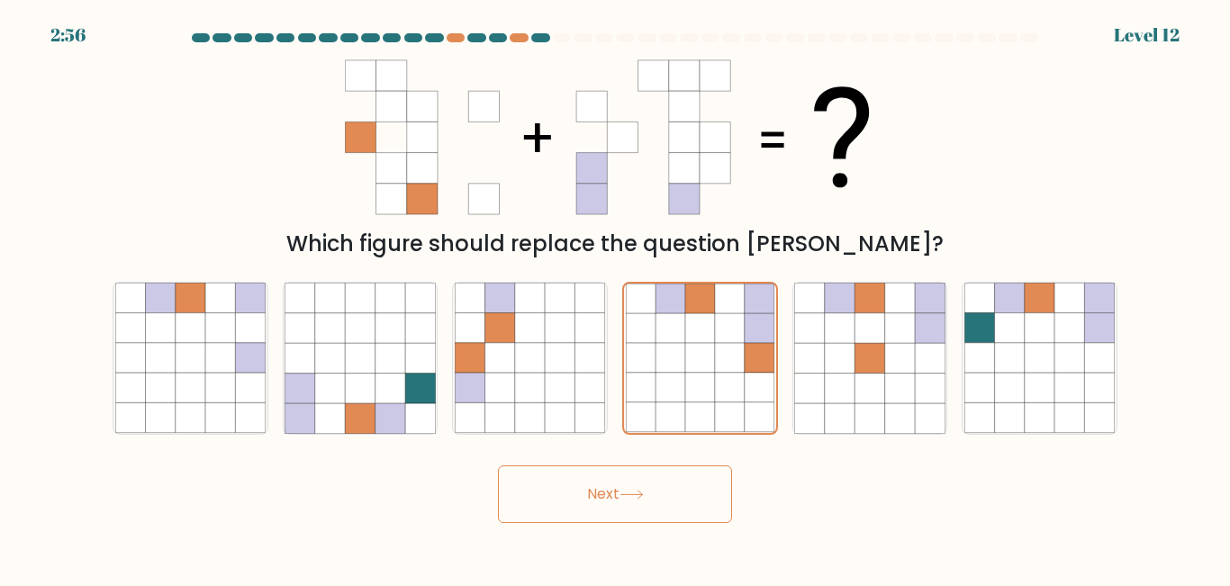
click at [745, 234] on div "Which figure should replace the question mark?" at bounding box center [614, 244] width 983 height 32
click at [994, 345] on icon at bounding box center [979, 359] width 30 height 30
click at [616, 298] on input "f." at bounding box center [615, 295] width 1 height 5
radio input "true"
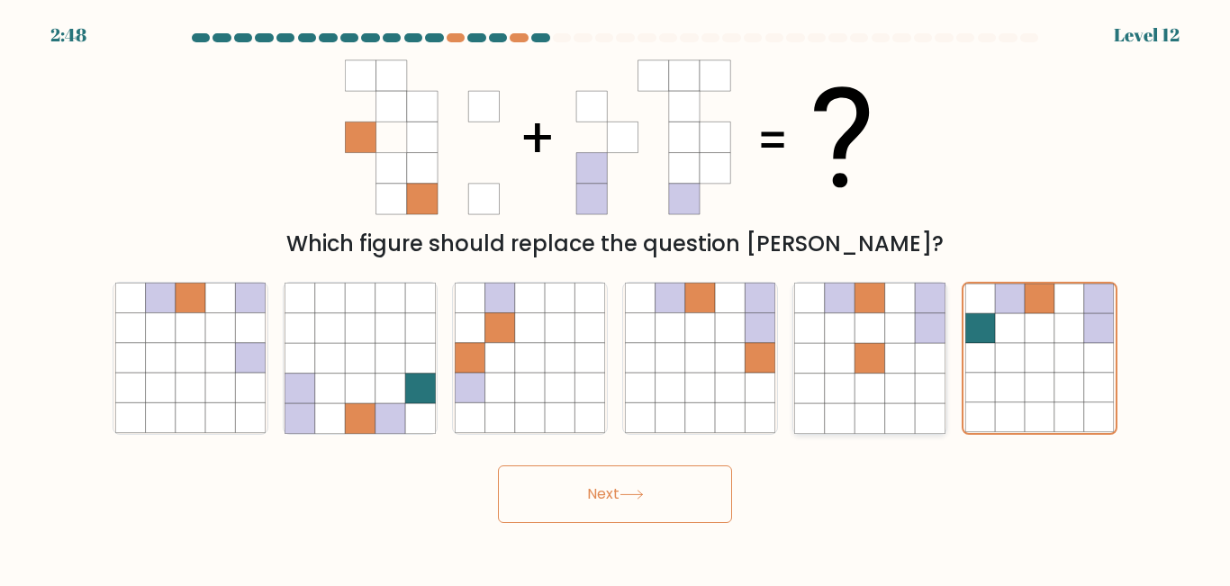
click at [919, 346] on icon at bounding box center [930, 359] width 30 height 30
click at [616, 298] on input "e." at bounding box center [615, 295] width 1 height 5
radio input "true"
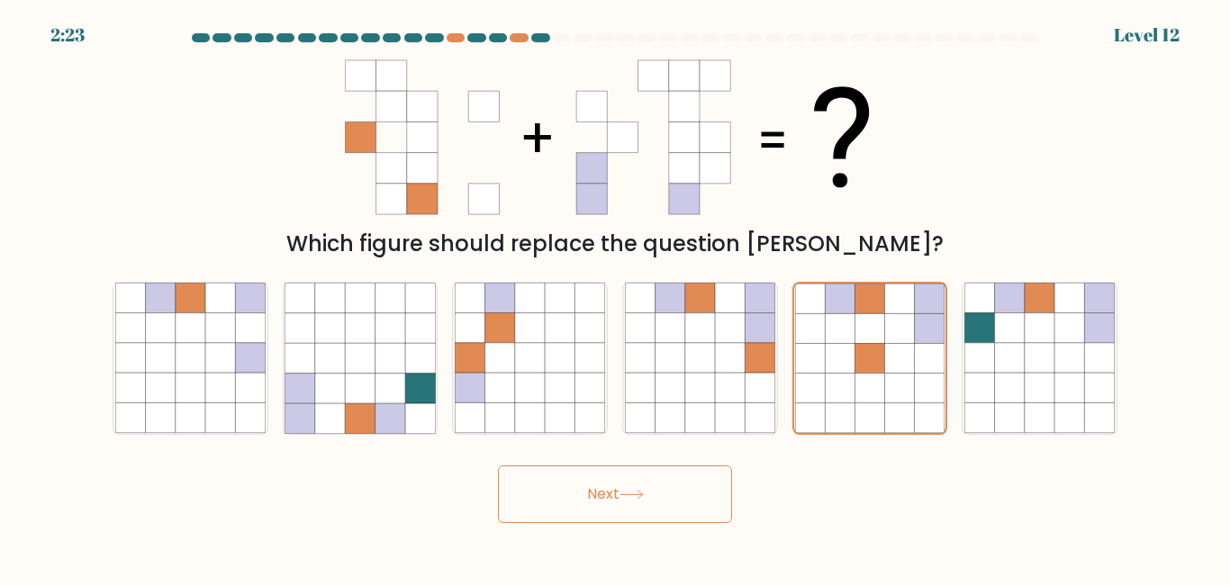
drag, startPoint x: 614, startPoint y: 143, endPoint x: 484, endPoint y: 140, distance: 129.7
click at [484, 140] on 1 at bounding box center [607, 137] width 525 height 154
click at [611, 177] on icon at bounding box center [623, 168] width 31 height 31
click at [353, 185] on icon at bounding box center [360, 199] width 31 height 31
drag, startPoint x: 572, startPoint y: 189, endPoint x: 326, endPoint y: 189, distance: 245.8
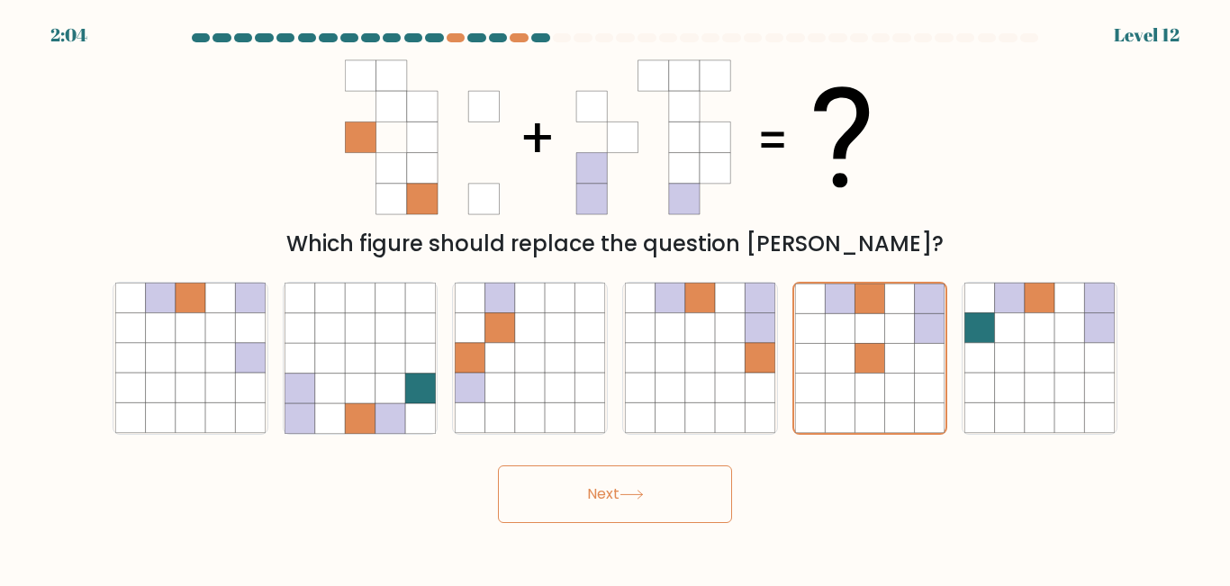
click at [326, 189] on div "Which figure should replace the question mark?" at bounding box center [615, 155] width 1026 height 211
click at [700, 167] on icon at bounding box center [684, 168] width 31 height 31
click at [457, 153] on icon at bounding box center [453, 168] width 31 height 31
click at [419, 207] on icon at bounding box center [422, 199] width 31 height 31
click at [451, 210] on icon at bounding box center [453, 199] width 31 height 31
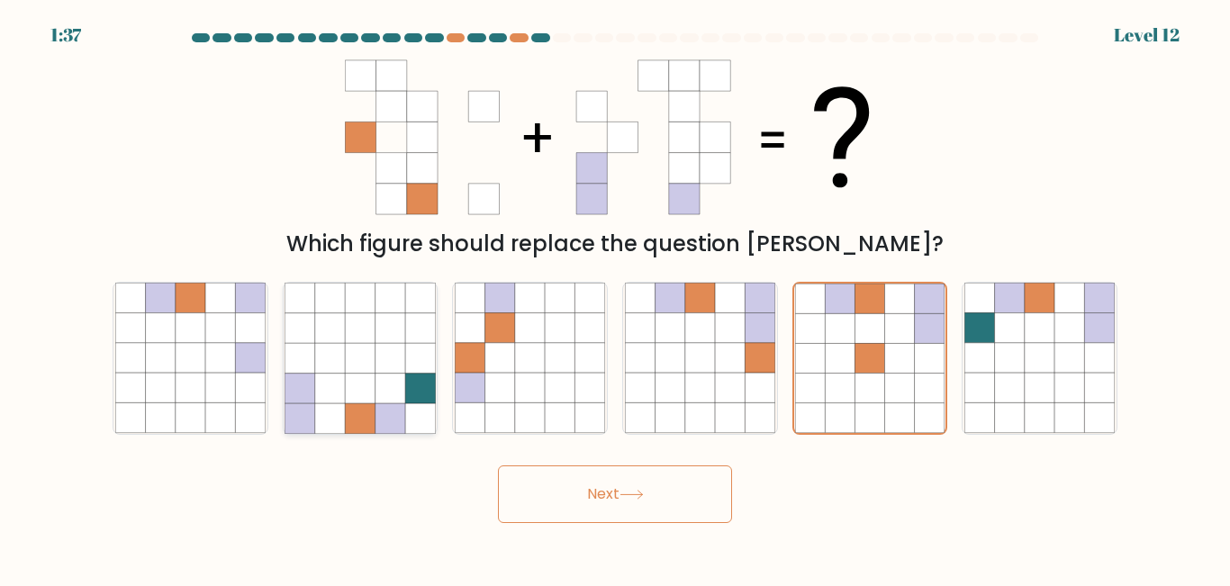
click at [369, 382] on icon at bounding box center [360, 389] width 30 height 30
click at [615, 298] on input "b." at bounding box center [615, 295] width 1 height 5
radio input "true"
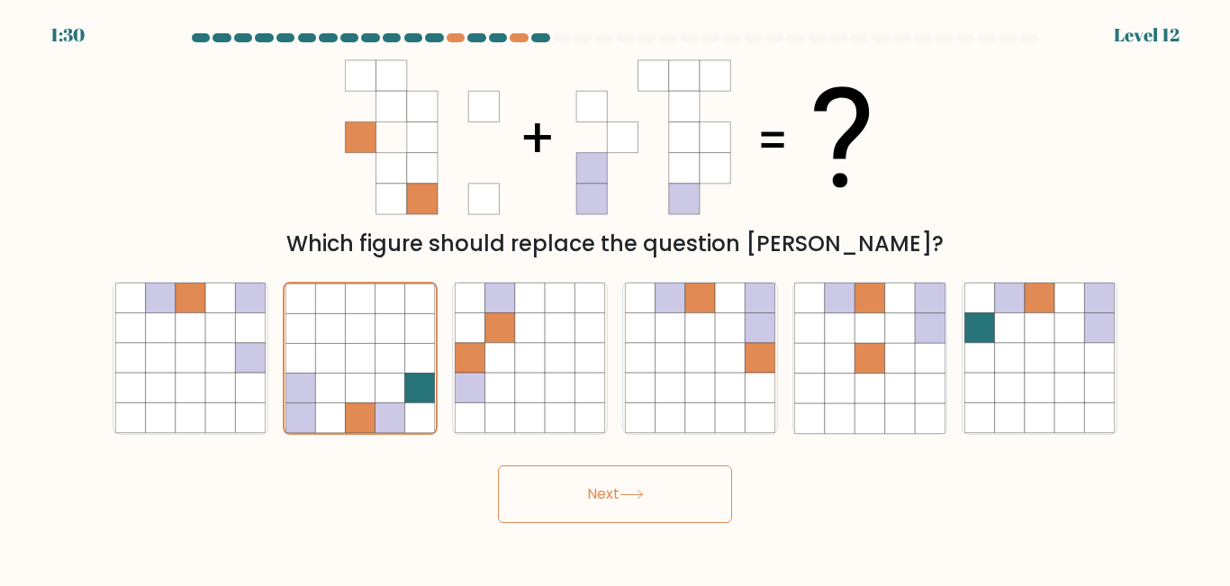
click at [628, 505] on button "Next" at bounding box center [615, 494] width 234 height 58
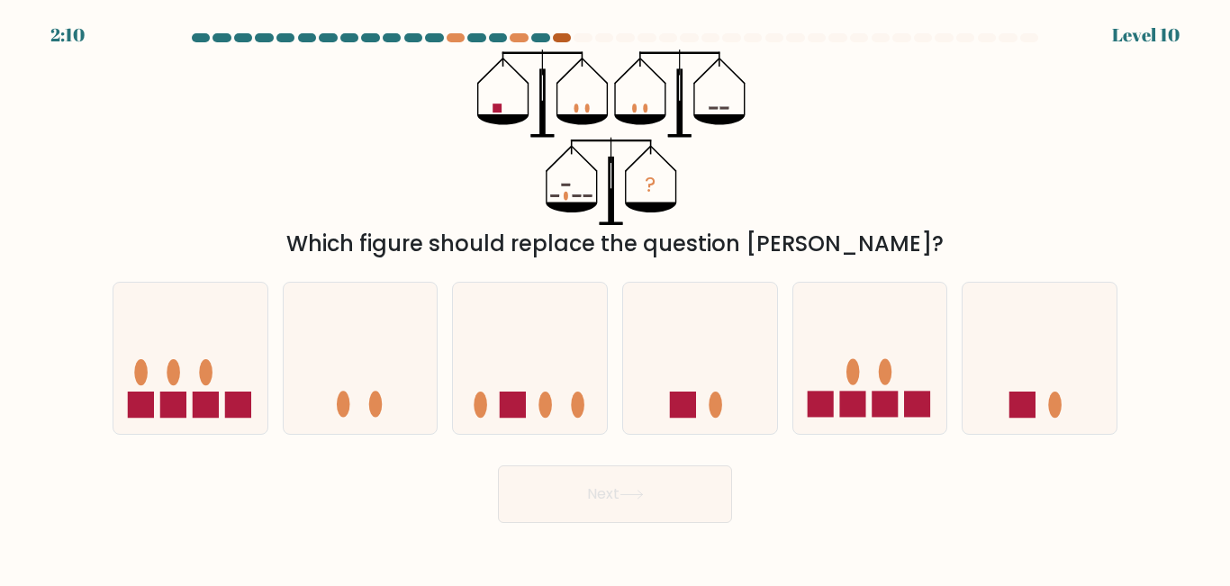
click at [569, 37] on div at bounding box center [562, 37] width 18 height 9
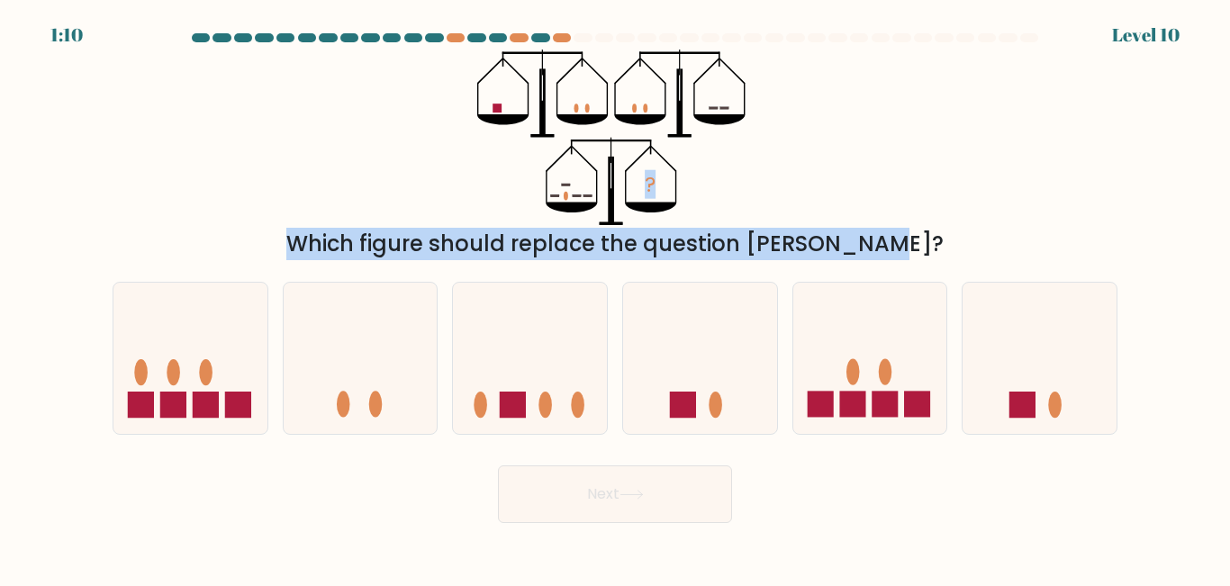
drag, startPoint x: 463, startPoint y: 65, endPoint x: 780, endPoint y: 244, distance: 364.0
click at [779, 245] on div "? Which figure should replace the question mark?" at bounding box center [615, 155] width 1026 height 211
click at [888, 194] on div "? Which figure should replace the question mark?" at bounding box center [615, 155] width 1026 height 211
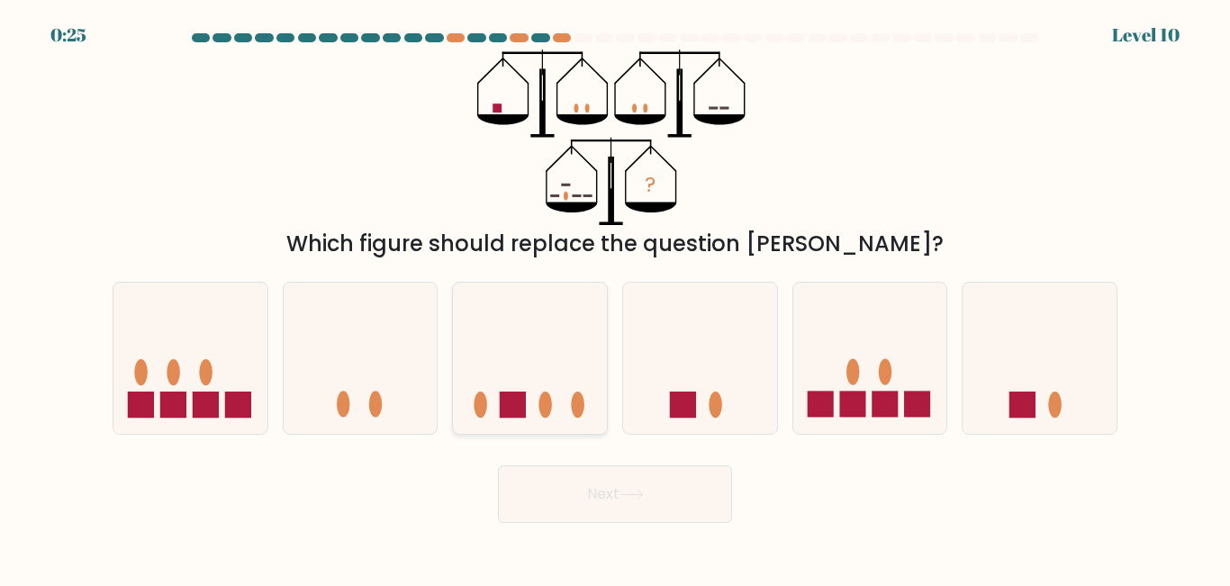
click at [541, 366] on icon at bounding box center [530, 357] width 154 height 127
click at [615, 298] on input "c." at bounding box center [615, 295] width 1 height 5
radio input "true"
click at [650, 503] on button "Next" at bounding box center [615, 494] width 234 height 58
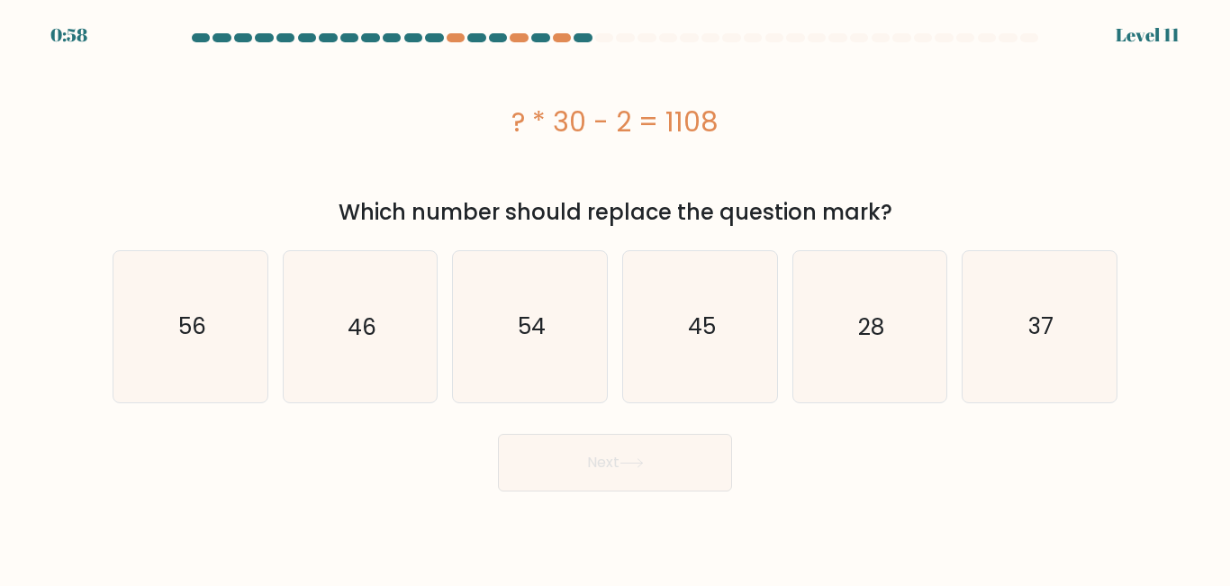
drag, startPoint x: 505, startPoint y: 121, endPoint x: 885, endPoint y: 218, distance: 392.2
click at [885, 221] on div "? * 30 - 2 = 1108 Which number should replace the question mark?" at bounding box center [615, 139] width 1026 height 179
copy div "? * 30 - 2 = 1108 Which number should replace the question mark?"
click at [1010, 298] on icon "37" at bounding box center [1039, 326] width 150 height 150
click at [616, 298] on input "f. 37" at bounding box center [615, 295] width 1 height 5
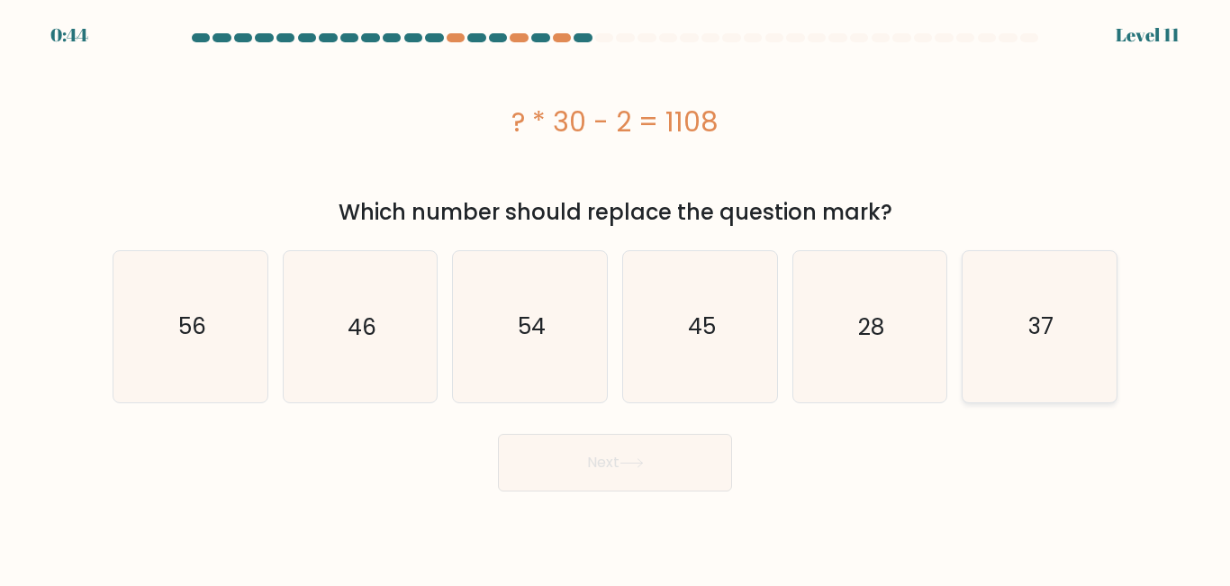
radio input "true"
click at [600, 460] on button "Next" at bounding box center [615, 463] width 234 height 58
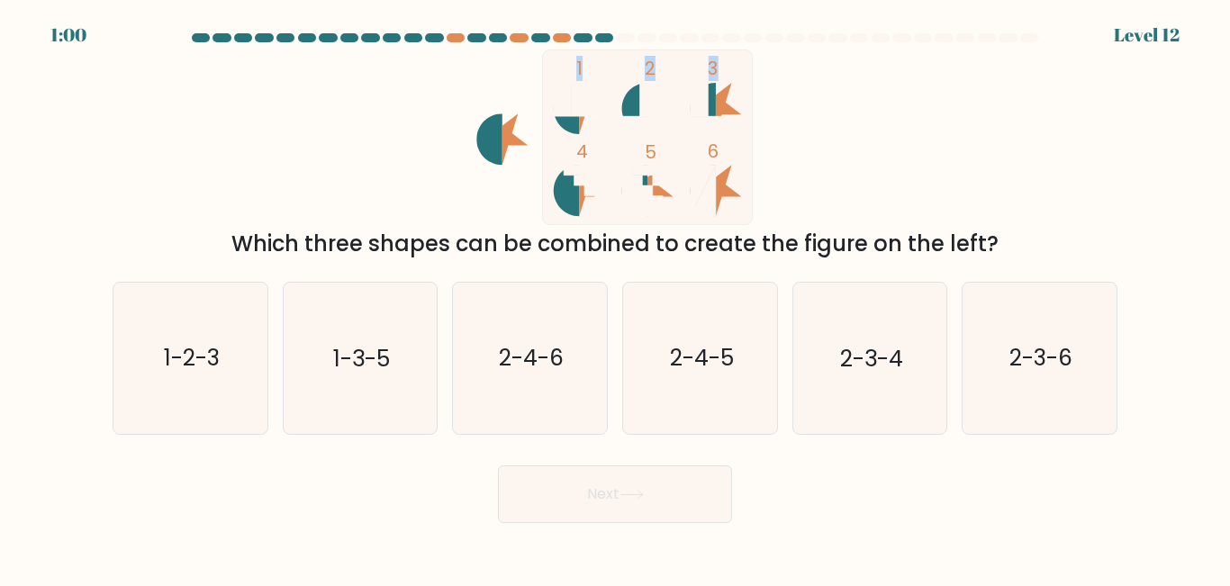
drag, startPoint x: 519, startPoint y: 119, endPoint x: 504, endPoint y: 130, distance: 18.7
click at [497, 128] on icon "1 2 3 4 5 6" at bounding box center [615, 138] width 484 height 176
click at [504, 130] on icon at bounding box center [515, 138] width 26 height 51
click at [228, 359] on icon "1-2-3" at bounding box center [190, 358] width 150 height 150
click at [615, 298] on input "a. 1-2-3" at bounding box center [615, 295] width 1 height 5
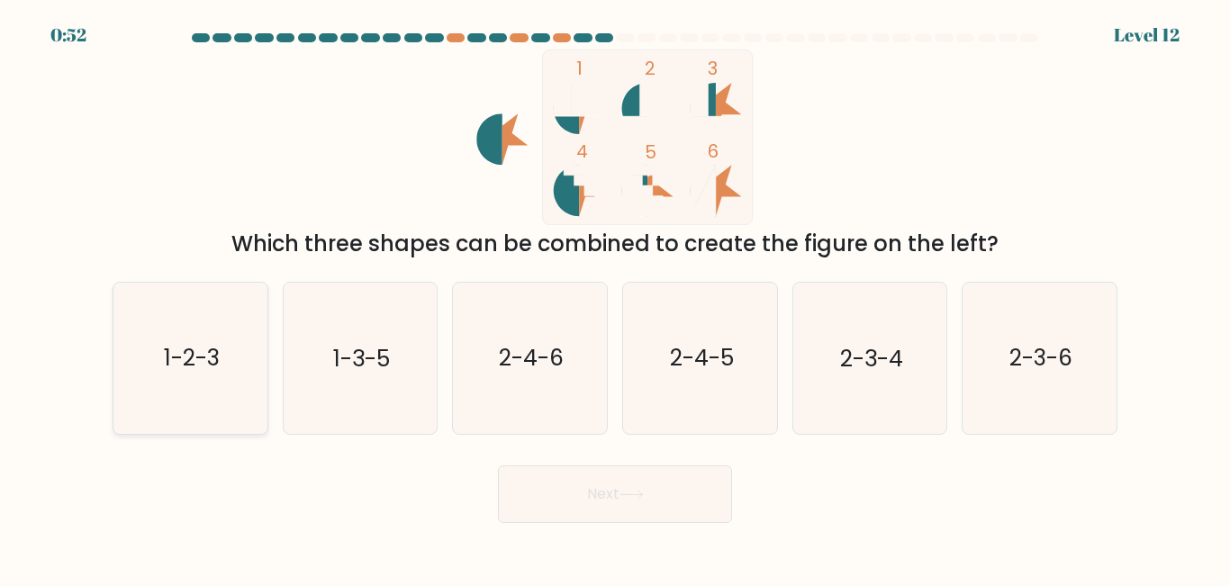
radio input "true"
click at [576, 487] on button "Next" at bounding box center [615, 494] width 234 height 58
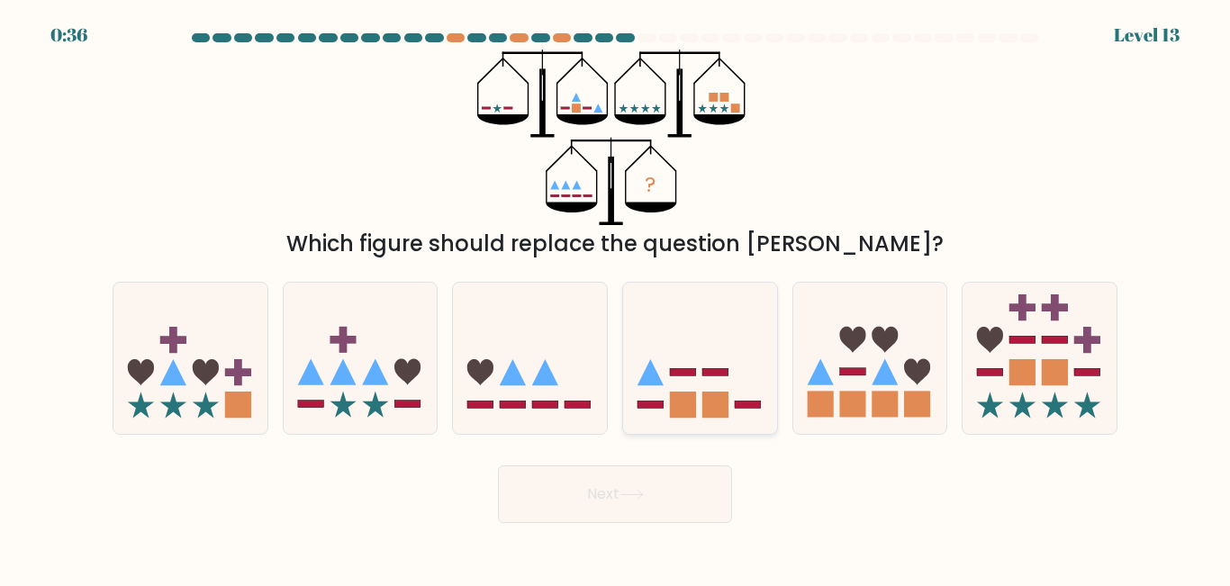
click at [700, 404] on icon at bounding box center [700, 357] width 154 height 127
click at [616, 298] on input "d." at bounding box center [615, 295] width 1 height 5
radio input "true"
click at [641, 486] on button "Next" at bounding box center [615, 494] width 234 height 58
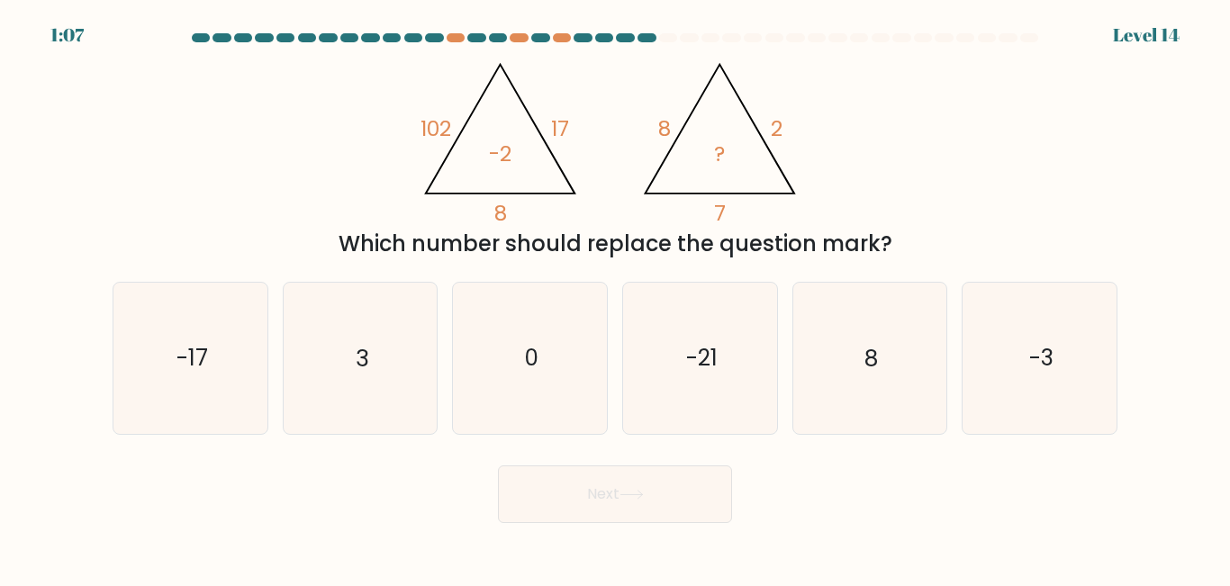
click at [508, 165] on tspan "-2" at bounding box center [501, 154] width 23 height 30
click at [408, 443] on form at bounding box center [615, 278] width 1230 height 490
click at [551, 448] on form at bounding box center [615, 278] width 1230 height 490
click at [351, 366] on icon "3" at bounding box center [359, 358] width 150 height 150
click at [615, 298] on input "b. 3" at bounding box center [615, 295] width 1 height 5
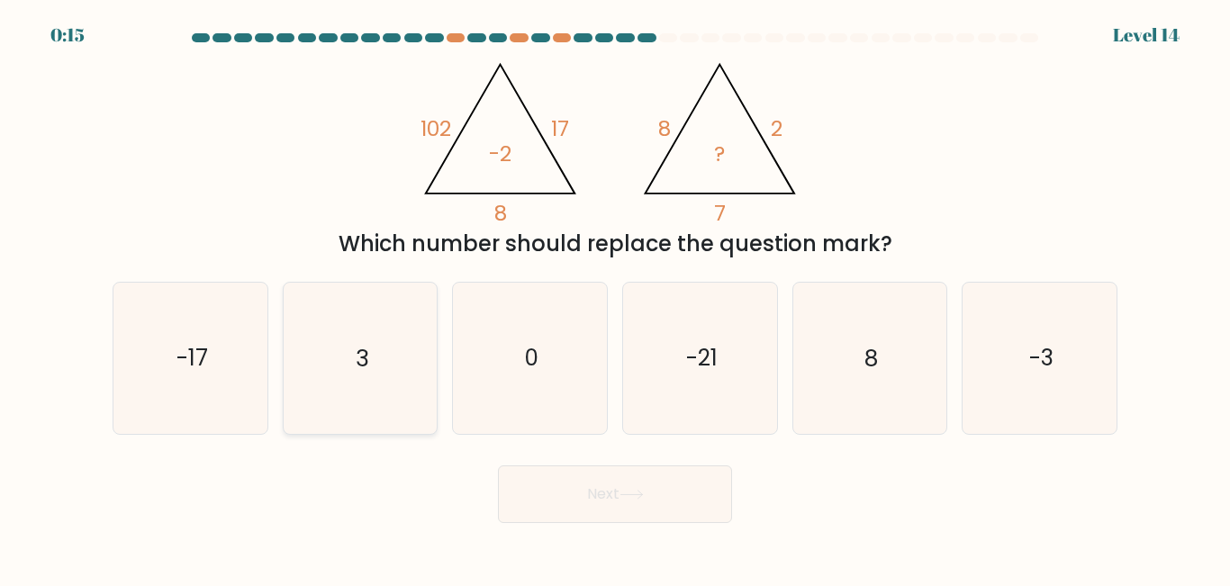
radio input "true"
click at [859, 386] on icon "8" at bounding box center [869, 358] width 150 height 150
click at [616, 298] on input "e. 8" at bounding box center [615, 295] width 1 height 5
radio input "true"
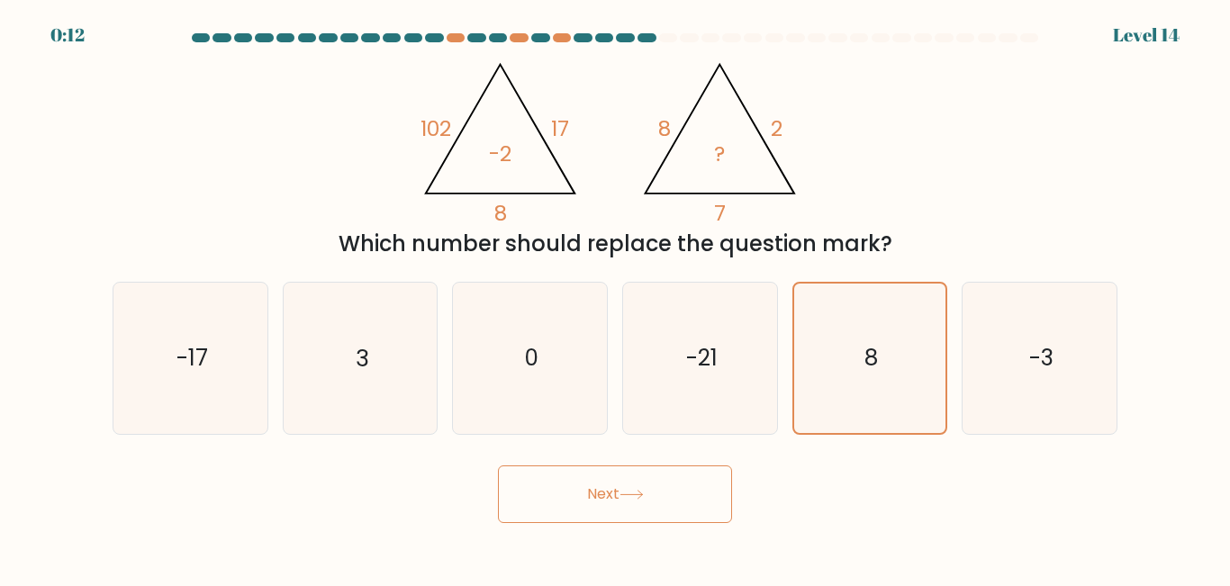
click at [637, 492] on icon at bounding box center [631, 495] width 24 height 10
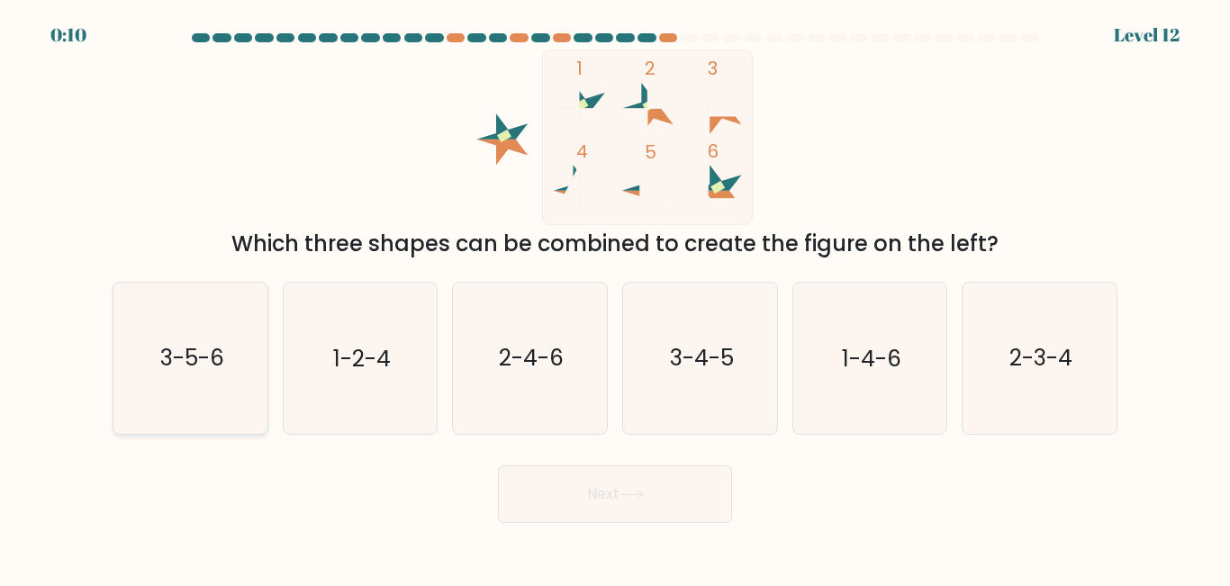
click at [208, 378] on icon "3-5-6" at bounding box center [190, 358] width 150 height 150
click at [615, 298] on input "a. 3-5-6" at bounding box center [615, 295] width 1 height 5
radio input "true"
click at [619, 521] on button "Next" at bounding box center [615, 494] width 234 height 58
click at [616, 494] on button "Next" at bounding box center [615, 494] width 234 height 58
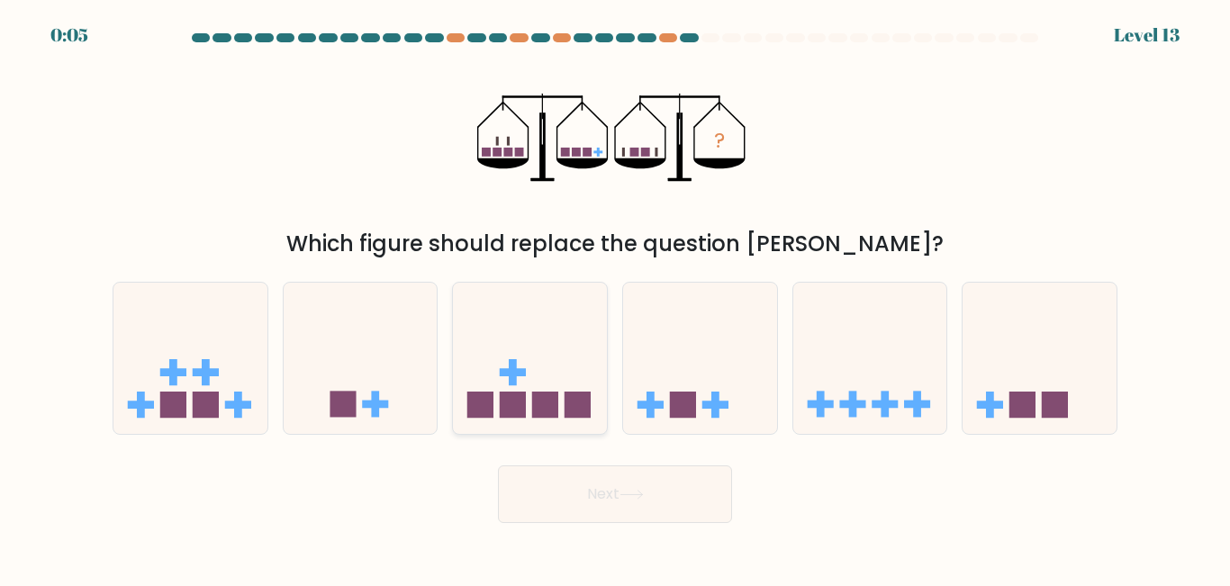
click at [546, 418] on rect at bounding box center [545, 405] width 26 height 26
click at [615, 298] on input "c." at bounding box center [615, 295] width 1 height 5
radio input "true"
click at [637, 517] on button "Next" at bounding box center [615, 494] width 234 height 58
